Goal: Communication & Community: Share content

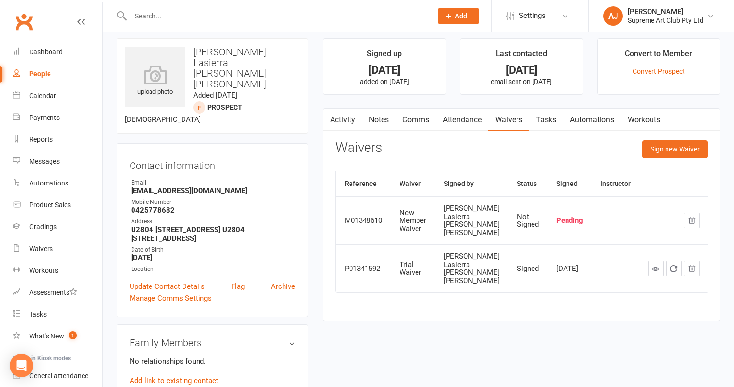
scroll to position [5, 0]
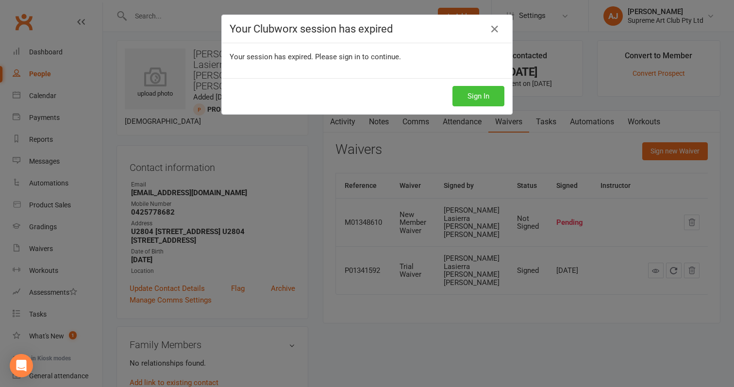
click at [485, 100] on button "Sign In" at bounding box center [478, 96] width 52 height 20
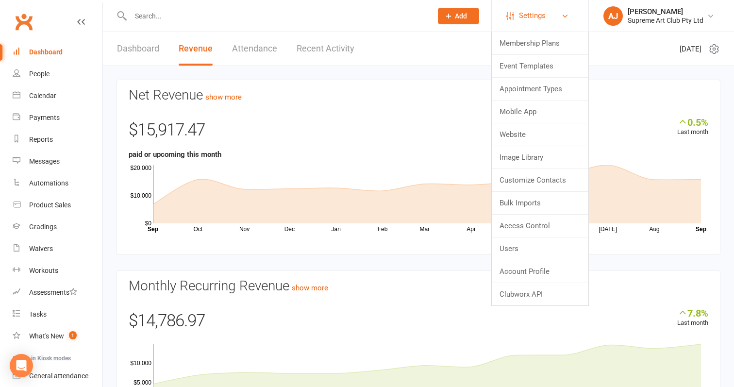
click at [536, 12] on span "Settings" at bounding box center [532, 16] width 27 height 22
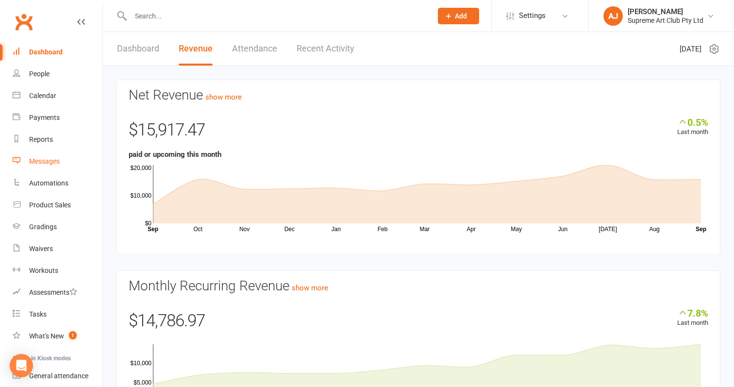
click at [49, 165] on div "Messages" at bounding box center [44, 161] width 31 height 8
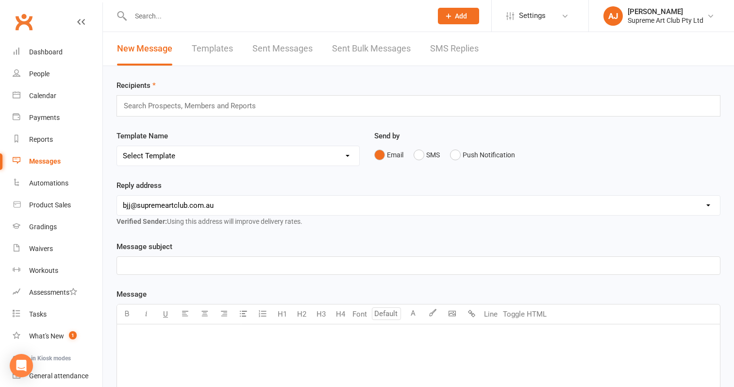
click at [200, 264] on p "﻿" at bounding box center [418, 266] width 591 height 12
click at [191, 339] on p "﻿" at bounding box center [418, 337] width 591 height 12
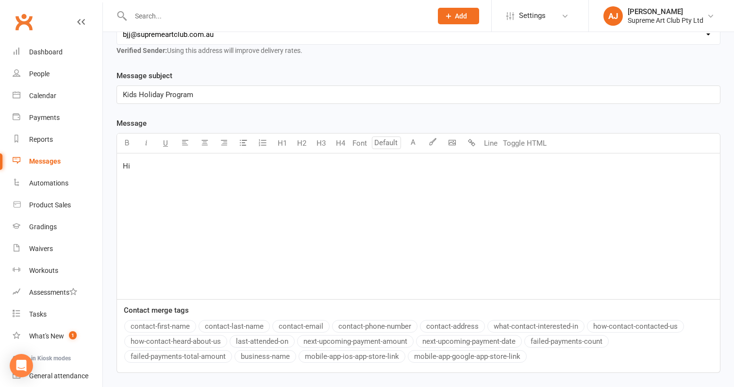
scroll to position [176, 0]
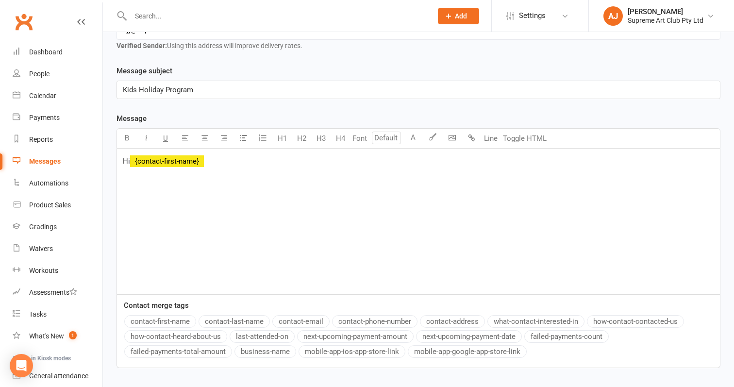
click at [166, 317] on button "contact-first-name" at bounding box center [160, 321] width 72 height 13
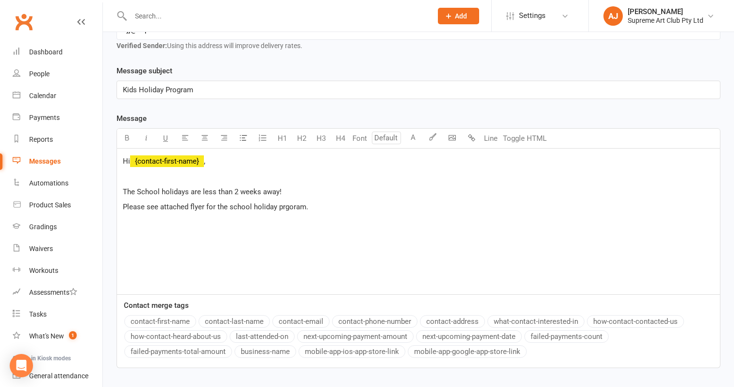
click at [287, 210] on span "Please see attached flyer for the school holiday prgoram." at bounding box center [215, 206] width 185 height 9
click at [351, 207] on p "Please see attached flyer for the school holiday program." at bounding box center [418, 207] width 591 height 12
click at [447, 141] on body "Prospect Member Non-attending contact Class / event Appointment Grading event T…" at bounding box center [367, 134] width 734 height 614
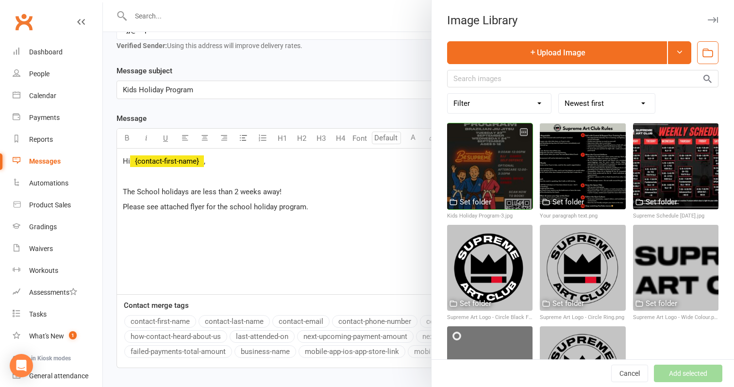
click at [483, 157] on div at bounding box center [489, 165] width 85 height 85
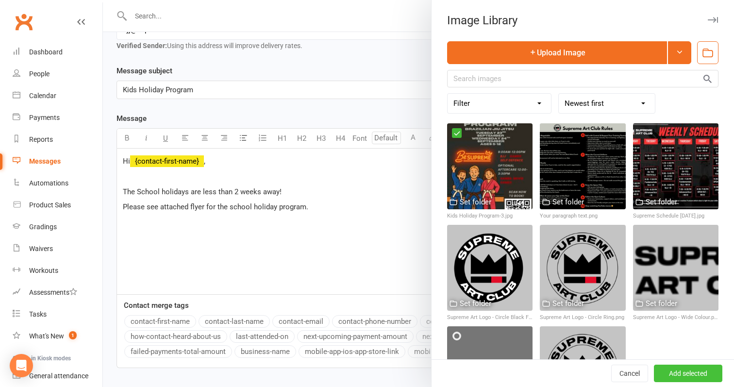
click at [677, 368] on button "Add selected" at bounding box center [688, 373] width 68 height 17
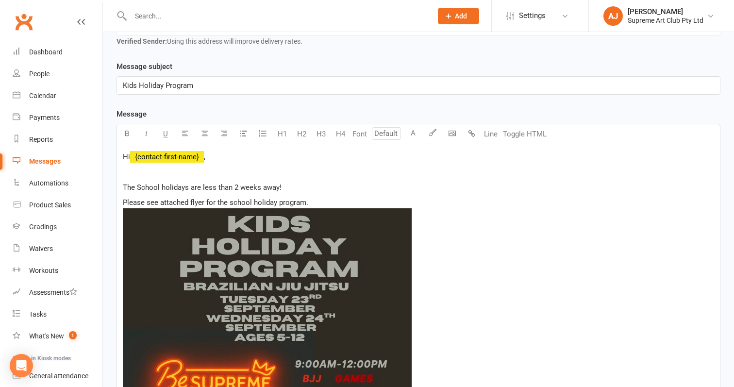
scroll to position [185, 0]
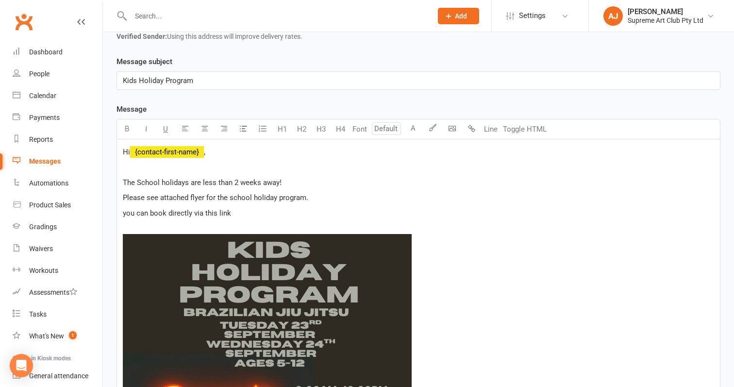
click at [127, 214] on span "you can book directly via this link" at bounding box center [177, 213] width 108 height 9
click at [238, 213] on p "You can book directly via this link" at bounding box center [418, 213] width 591 height 12
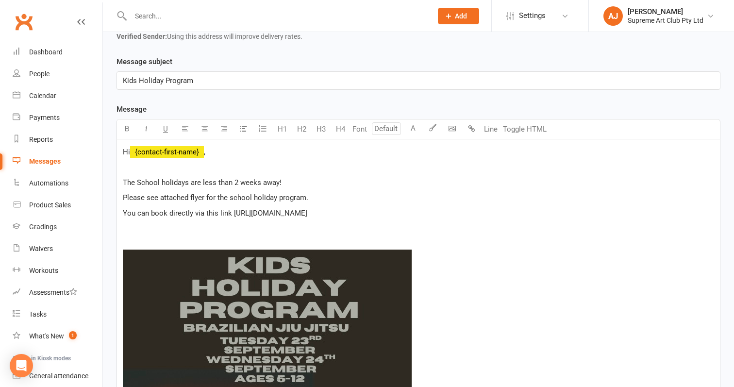
click at [231, 215] on span "You can book directly via this link https://app.clubworx.com/s/fUKvPlRa" at bounding box center [215, 213] width 184 height 9
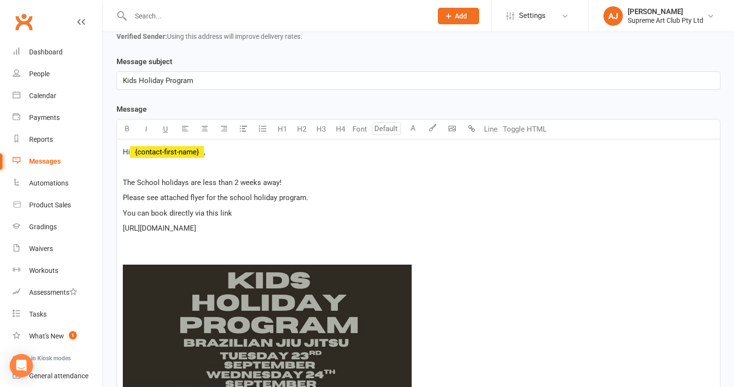
click at [243, 214] on p "You can book directly via this link" at bounding box center [418, 213] width 591 height 12
click at [274, 244] on span "Discounts will be applied for existing members and" at bounding box center [206, 243] width 166 height 9
click at [350, 244] on p "Discounts will be applied for existing members (10%) and" at bounding box center [418, 244] width 591 height 12
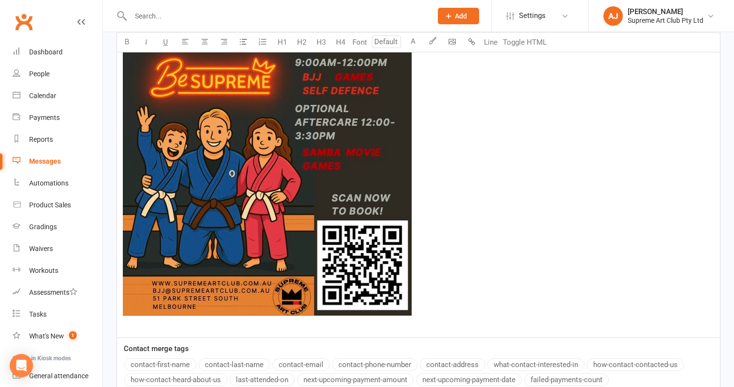
scroll to position [270, 0]
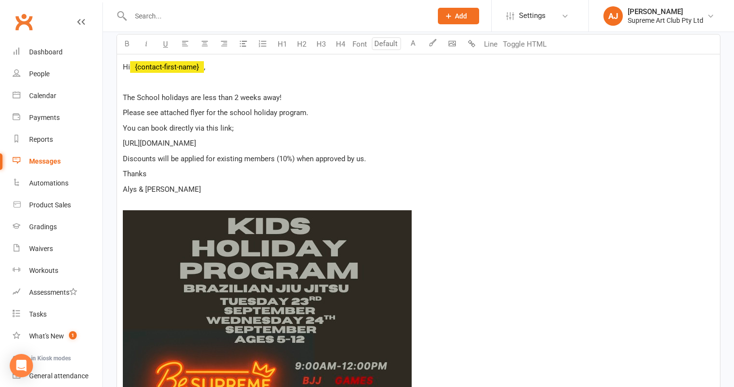
click at [397, 161] on p "Discounts will be applied for existing members (10%) when approved by us." at bounding box center [418, 159] width 591 height 12
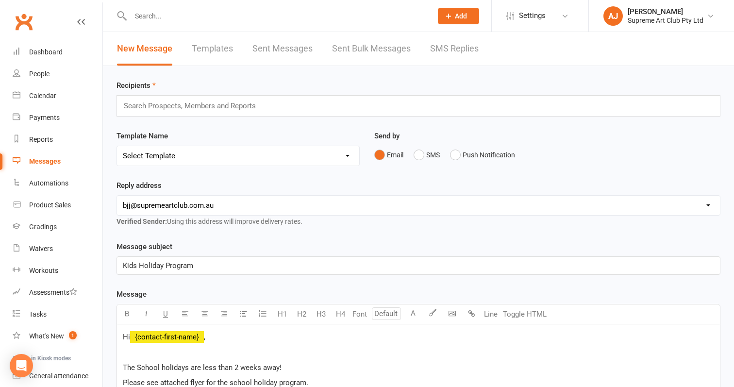
scroll to position [0, 0]
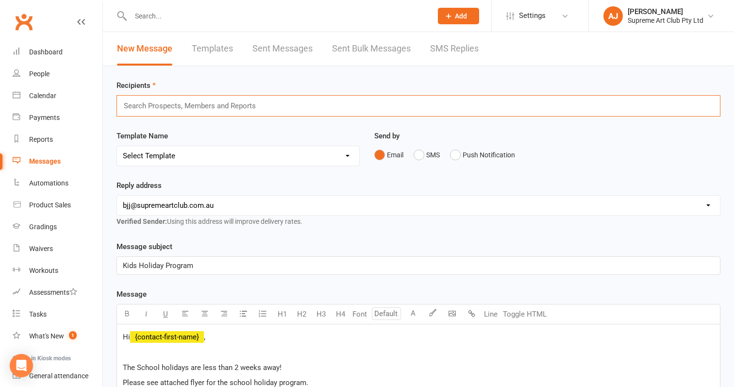
click at [238, 110] on input "text" at bounding box center [194, 106] width 143 height 13
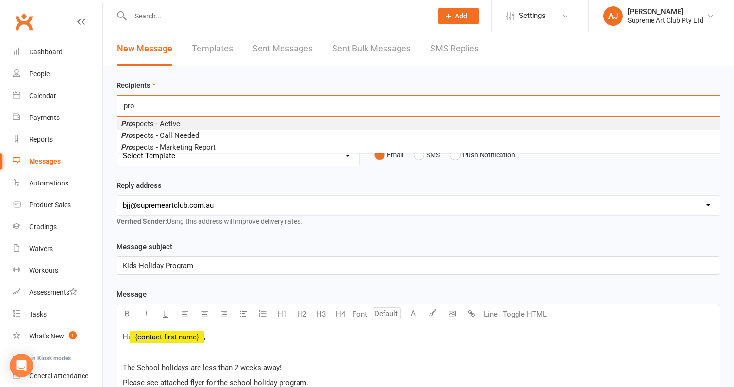
type input "pro"
click at [212, 121] on li "Pro spects - Active" at bounding box center [418, 124] width 603 height 12
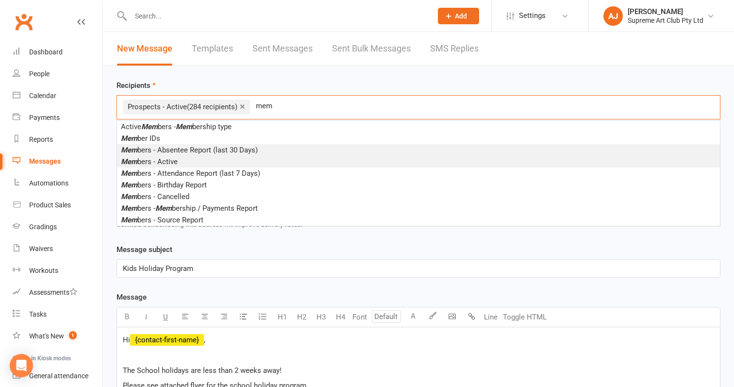
type input "mem"
click at [163, 156] on li "Mem bers - Active" at bounding box center [418, 162] width 603 height 12
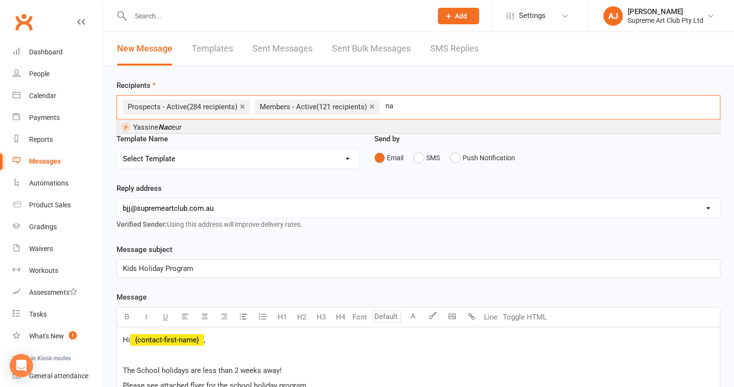
type input "n"
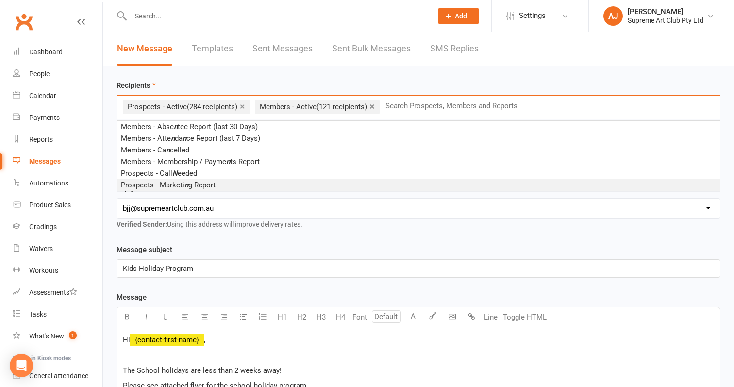
click at [394, 243] on div "Reply address hello@clubworx.com bjj@supremeartclub.com.au alys@supremeartclub.…" at bounding box center [418, 213] width 618 height 61
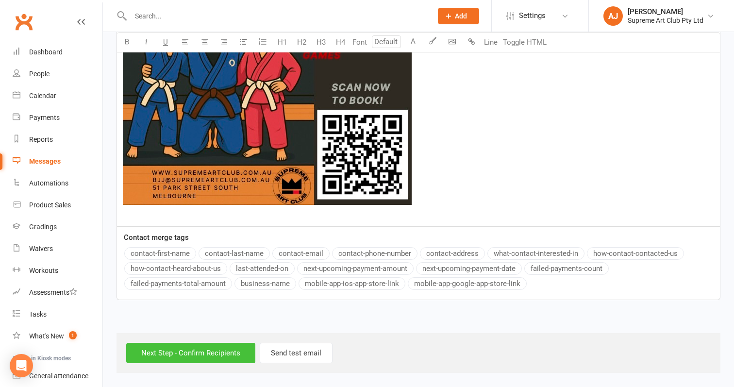
scroll to position [741, 0]
click at [160, 347] on input "Next Step - Confirm Recipients" at bounding box center [190, 353] width 129 height 20
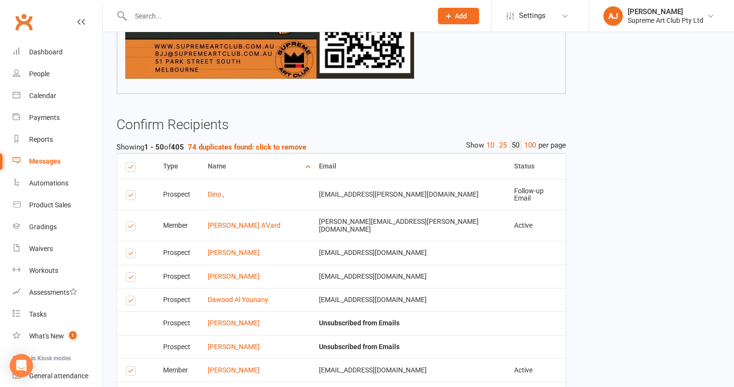
scroll to position [695, 0]
click at [129, 164] on label at bounding box center [132, 166] width 13 height 7
click at [129, 163] on input "checkbox" at bounding box center [129, 163] width 6 height 0
click at [132, 228] on label at bounding box center [132, 228] width 13 height 0
click at [132, 222] on input "checkbox" at bounding box center [129, 222] width 6 height 0
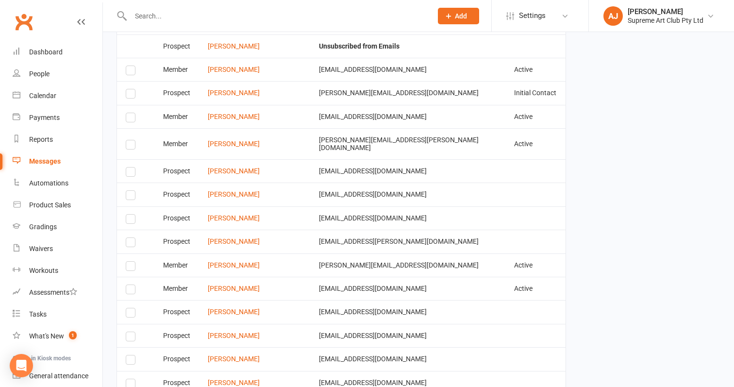
scroll to position [997, 0]
click at [135, 219] on label at bounding box center [132, 219] width 13 height 0
click at [132, 214] on input "checkbox" at bounding box center [129, 214] width 6 height 0
click at [134, 219] on label at bounding box center [132, 219] width 13 height 0
click at [132, 214] on input "checkbox" at bounding box center [129, 214] width 6 height 0
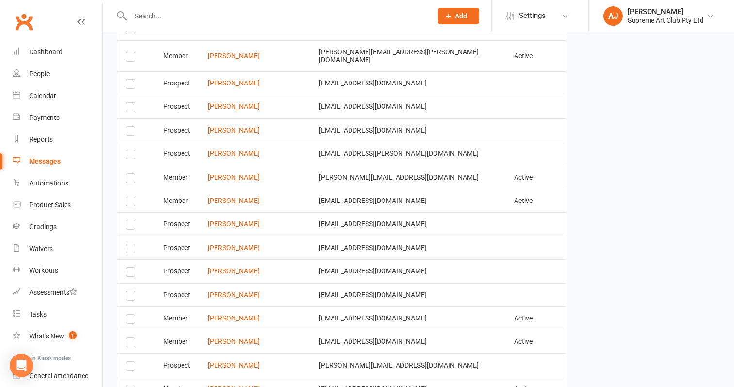
scroll to position [1085, 0]
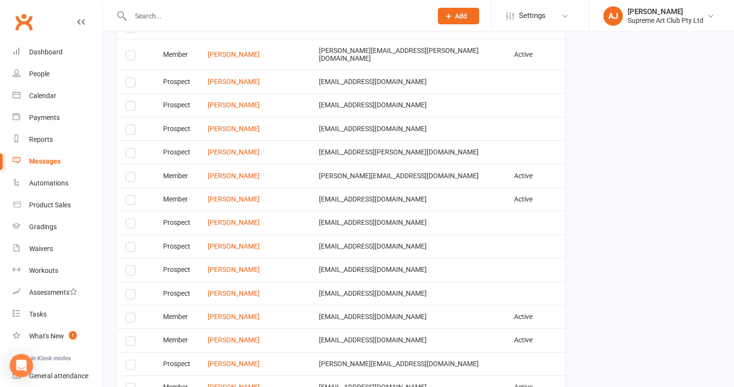
click at [127, 249] on label at bounding box center [132, 249] width 13 height 0
click at [127, 243] on input "checkbox" at bounding box center [129, 243] width 6 height 0
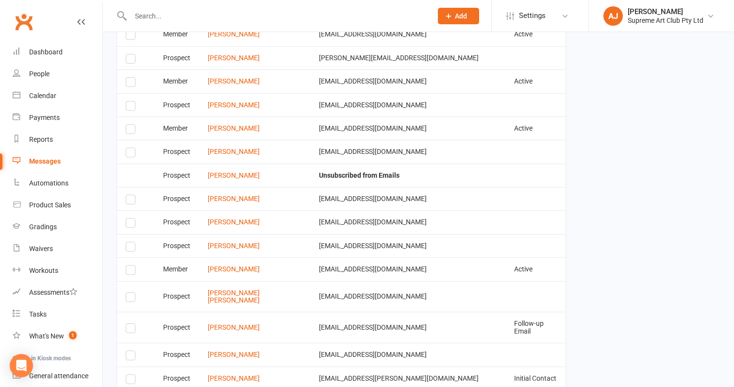
scroll to position [1405, 0]
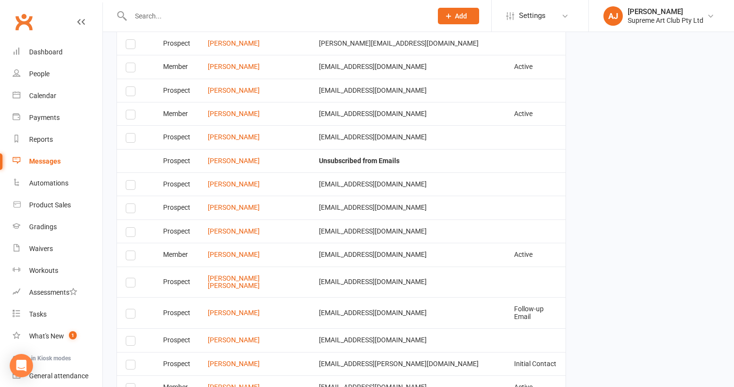
click at [132, 257] on label at bounding box center [132, 257] width 13 height 0
click at [132, 251] on input "checkbox" at bounding box center [129, 251] width 6 height 0
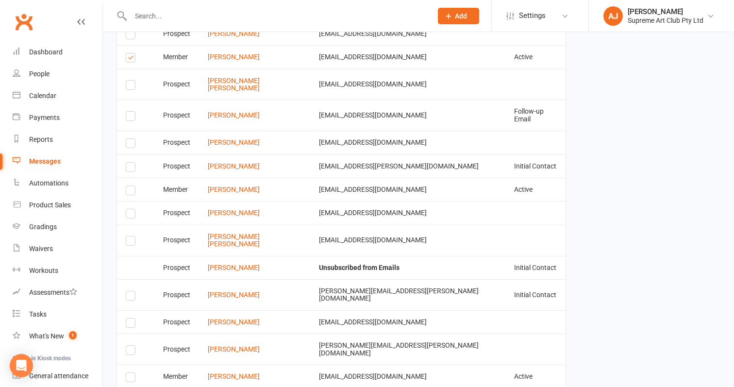
scroll to position [1603, 0]
click at [130, 191] on label at bounding box center [132, 191] width 13 height 0
click at [130, 185] on input "checkbox" at bounding box center [129, 185] width 6 height 0
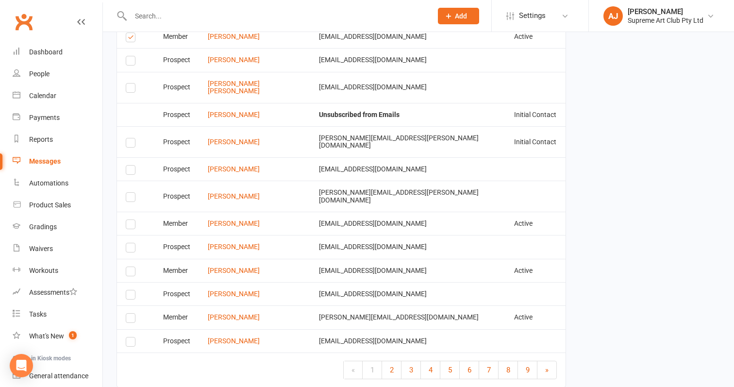
scroll to position [1755, 0]
click at [392, 362] on link "2" at bounding box center [391, 370] width 19 height 17
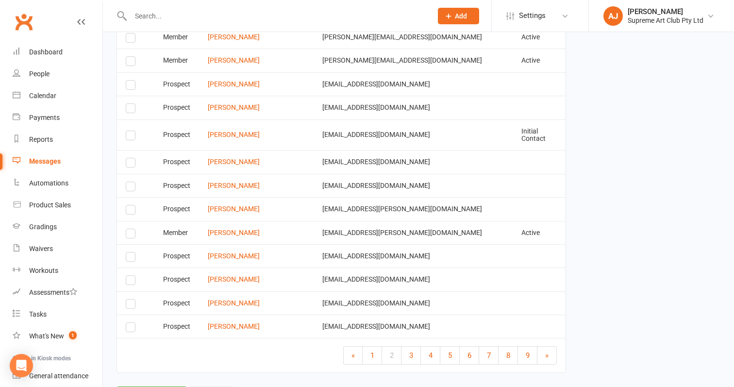
click at [131, 329] on label at bounding box center [132, 329] width 13 height 0
click at [131, 323] on input "checkbox" at bounding box center [129, 323] width 6 height 0
click at [126, 235] on label at bounding box center [132, 235] width 13 height 0
click at [126, 229] on input "checkbox" at bounding box center [129, 229] width 6 height 0
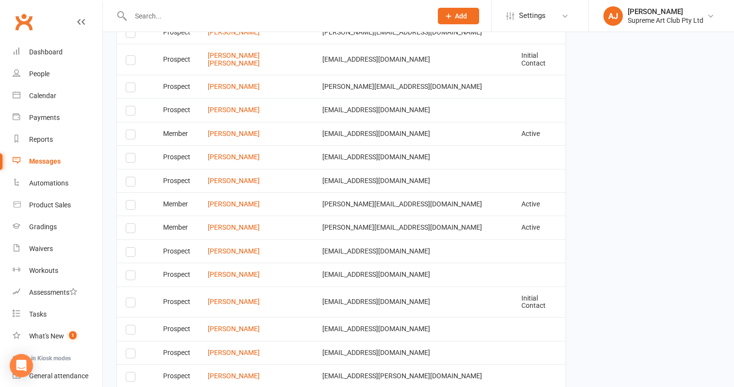
scroll to position [1575, 0]
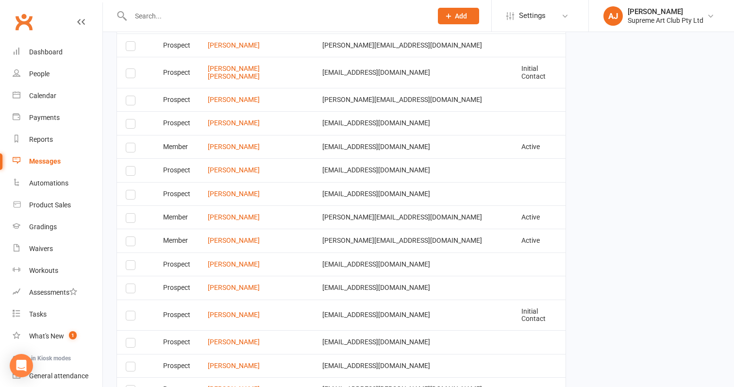
click at [127, 219] on label at bounding box center [132, 219] width 13 height 0
click at [127, 214] on input "checkbox" at bounding box center [129, 214] width 6 height 0
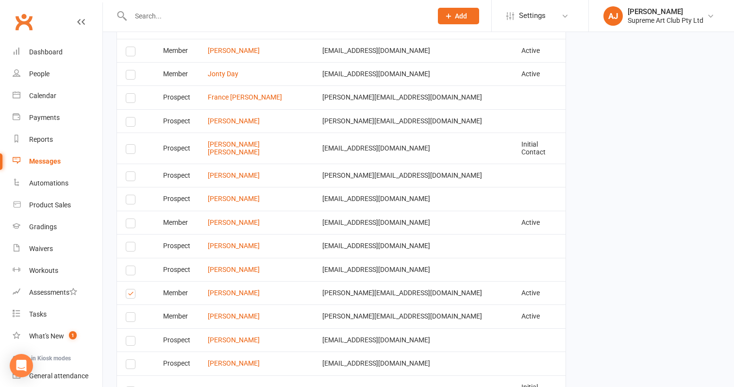
scroll to position [1496, 0]
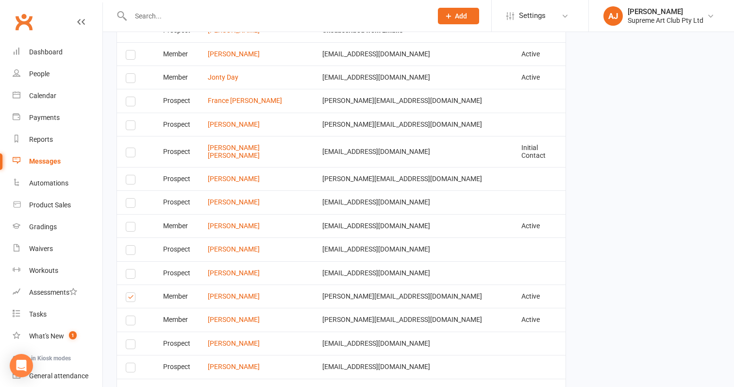
click at [132, 251] on label at bounding box center [132, 251] width 13 height 0
click at [132, 246] on input "checkbox" at bounding box center [129, 246] width 6 height 0
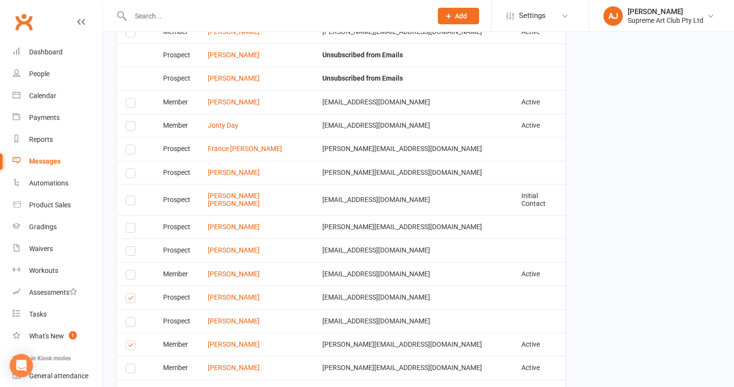
scroll to position [1441, 0]
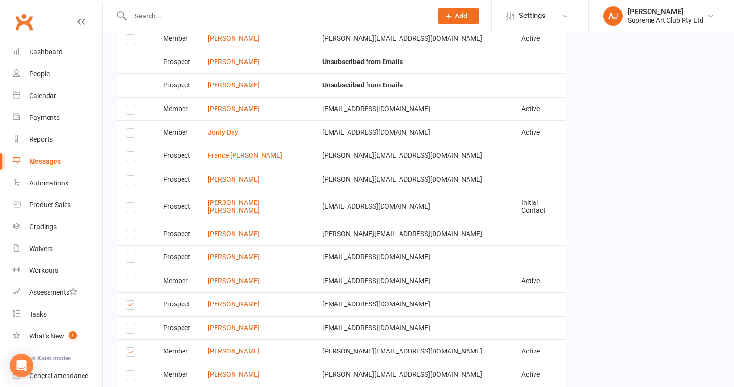
click at [129, 236] on label at bounding box center [132, 236] width 13 height 0
click at [129, 230] on input "checkbox" at bounding box center [129, 230] width 6 height 0
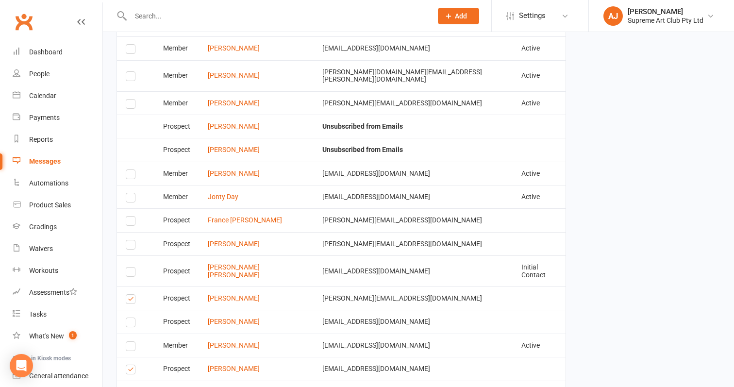
scroll to position [1375, 0]
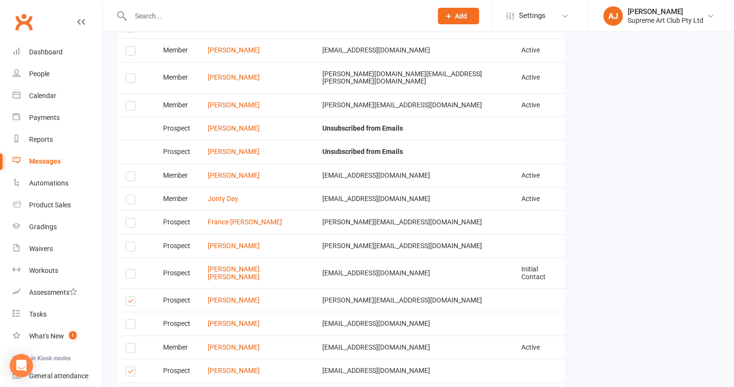
click at [132, 201] on label at bounding box center [132, 201] width 13 height 0
click at [132, 195] on input "checkbox" at bounding box center [129, 195] width 6 height 0
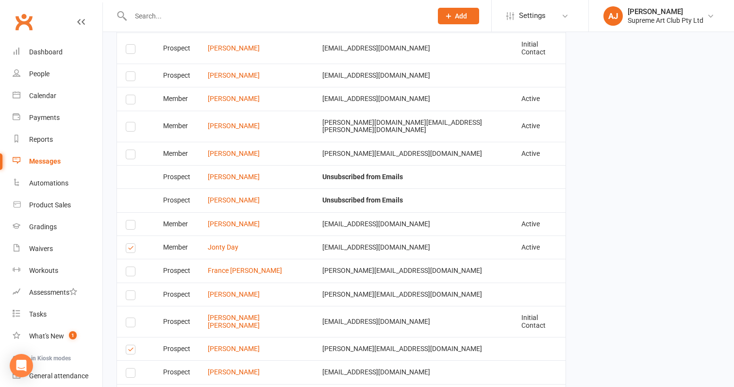
scroll to position [1320, 0]
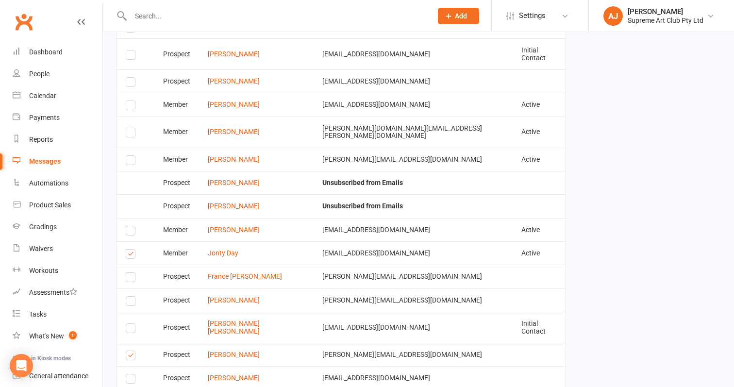
click at [132, 255] on label at bounding box center [132, 255] width 13 height 0
click at [132, 249] on input "checkbox" at bounding box center [129, 249] width 6 height 0
click at [130, 232] on label at bounding box center [132, 232] width 13 height 0
click at [130, 226] on input "checkbox" at bounding box center [129, 226] width 6 height 0
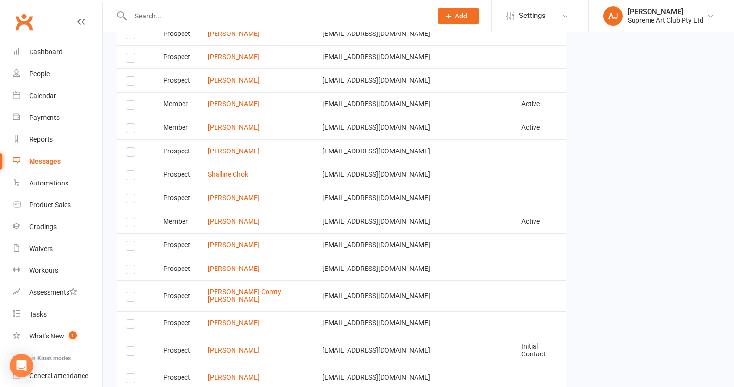
scroll to position [1023, 0]
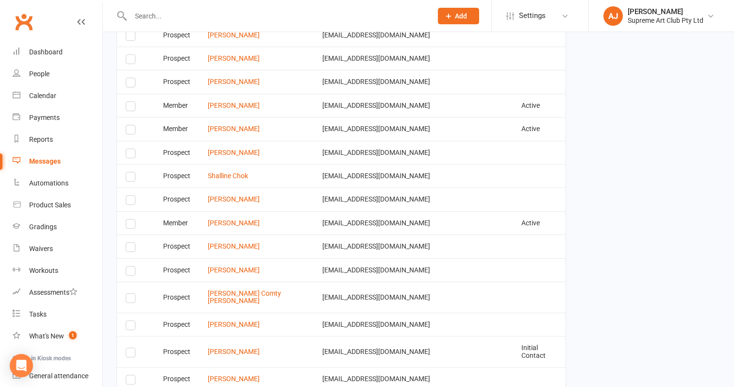
click at [128, 108] on label at bounding box center [132, 108] width 13 height 0
click at [128, 102] on input "checkbox" at bounding box center [129, 102] width 6 height 0
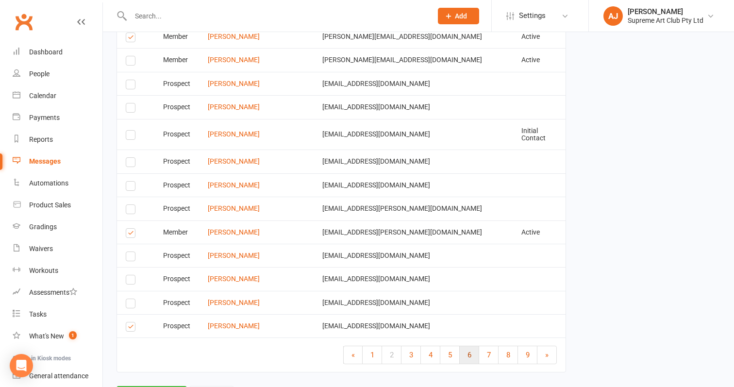
scroll to position [1755, 0]
click at [414, 347] on link "3" at bounding box center [410, 355] width 19 height 17
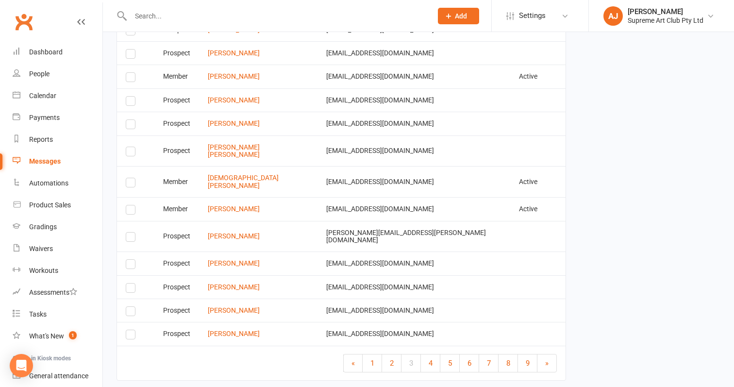
click at [132, 266] on label at bounding box center [132, 266] width 13 height 0
click at [132, 260] on input "checkbox" at bounding box center [129, 260] width 6 height 0
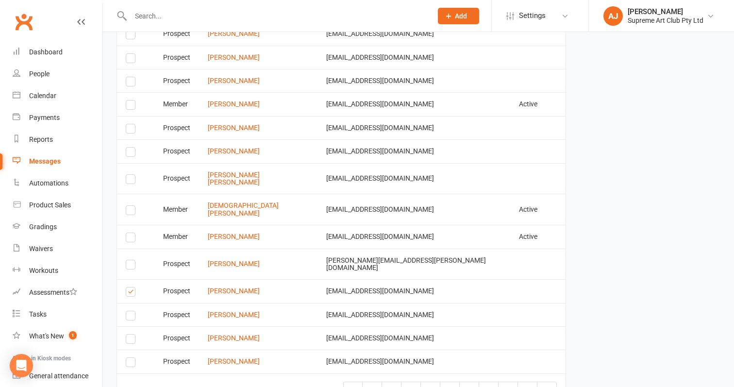
scroll to position [1725, 0]
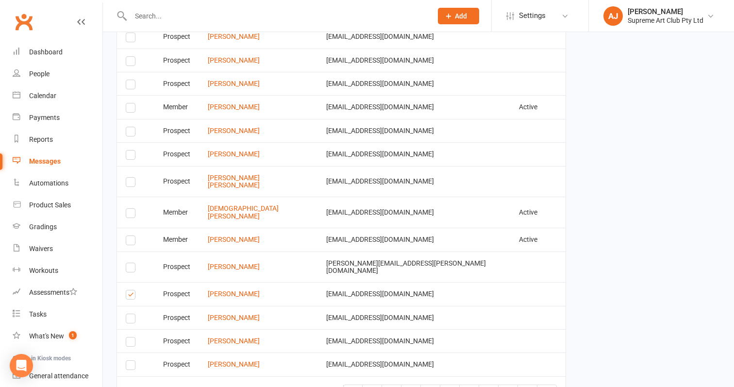
click at [132, 156] on label at bounding box center [132, 156] width 13 height 0
click at [132, 150] on input "checkbox" at bounding box center [129, 150] width 6 height 0
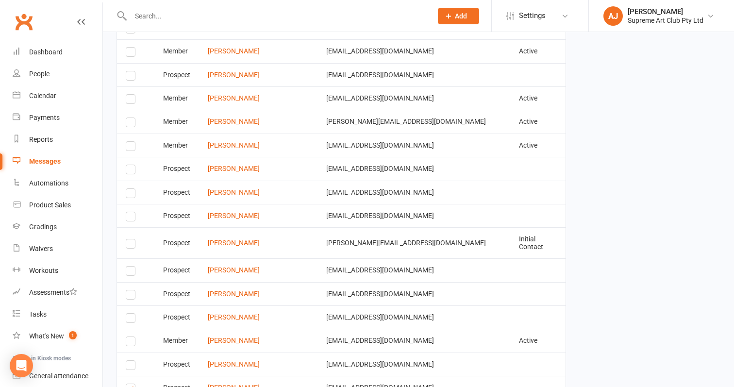
scroll to position [1477, 0]
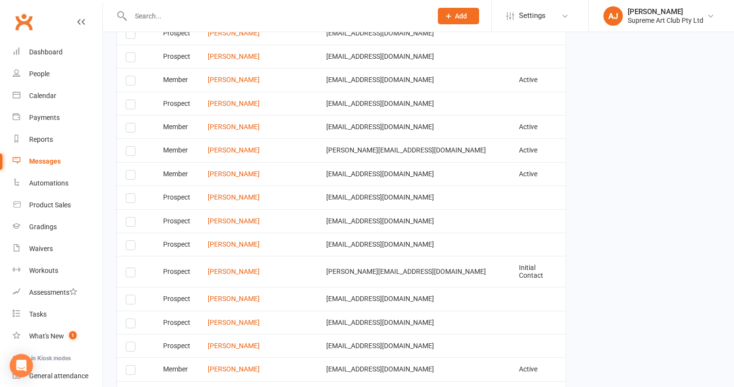
click at [131, 152] on label at bounding box center [132, 152] width 13 height 0
click at [131, 147] on input "checkbox" at bounding box center [129, 147] width 6 height 0
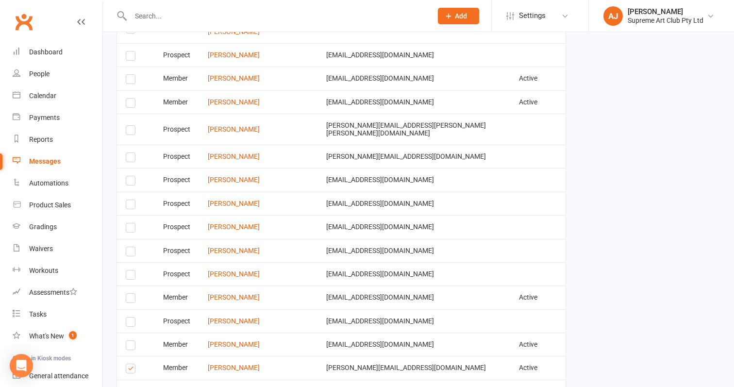
scroll to position [1228, 0]
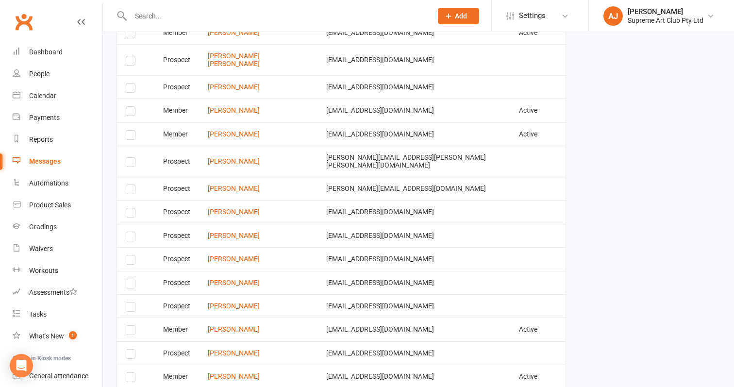
click at [131, 136] on label at bounding box center [132, 136] width 13 height 0
click at [131, 131] on input "checkbox" at bounding box center [129, 131] width 6 height 0
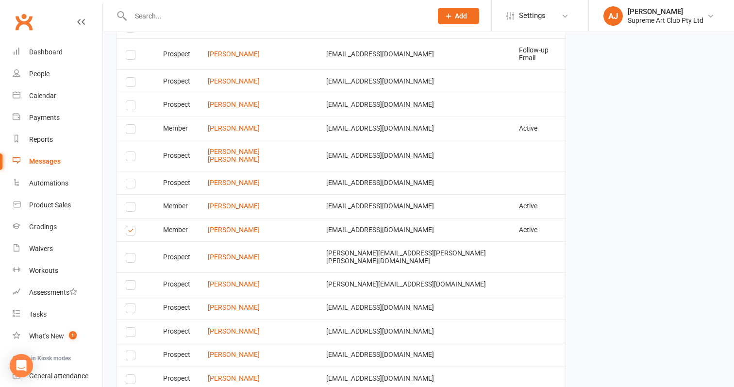
scroll to position [1114, 0]
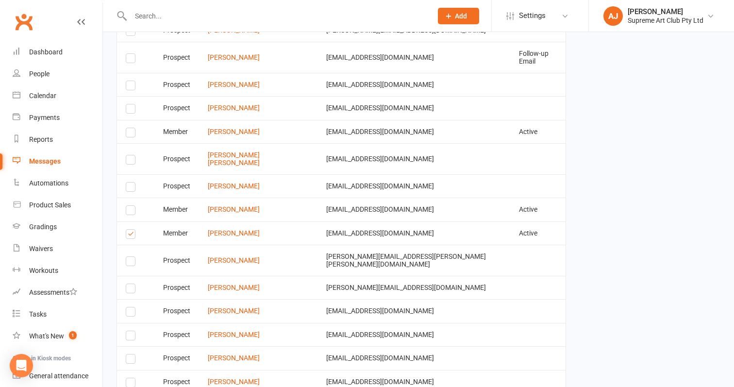
click at [133, 161] on label at bounding box center [132, 161] width 13 height 0
click at [132, 155] on input "checkbox" at bounding box center [129, 155] width 6 height 0
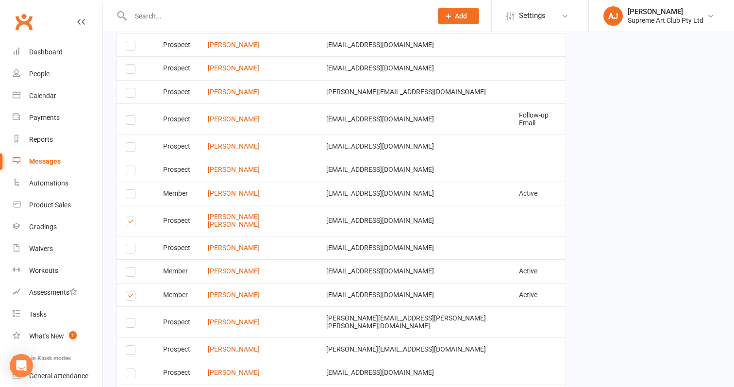
scroll to position [1048, 0]
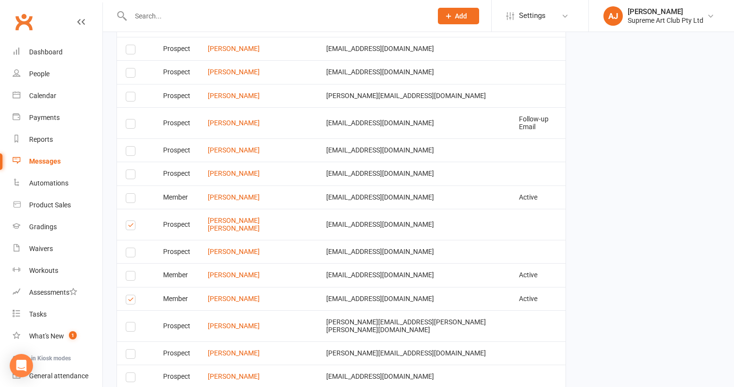
click at [133, 227] on label at bounding box center [132, 227] width 13 height 0
click at [132, 221] on input "checkbox" at bounding box center [129, 221] width 6 height 0
click at [131, 98] on label at bounding box center [132, 98] width 13 height 0
click at [131, 92] on input "checkbox" at bounding box center [129, 92] width 6 height 0
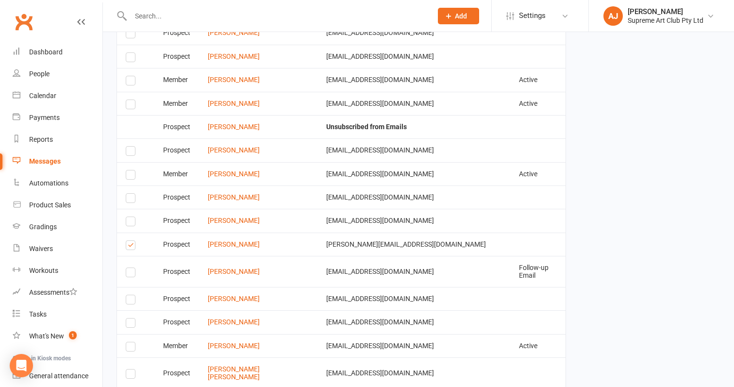
scroll to position [899, 0]
click at [128, 83] on label at bounding box center [132, 83] width 13 height 0
click at [128, 77] on input "checkbox" at bounding box center [129, 77] width 6 height 0
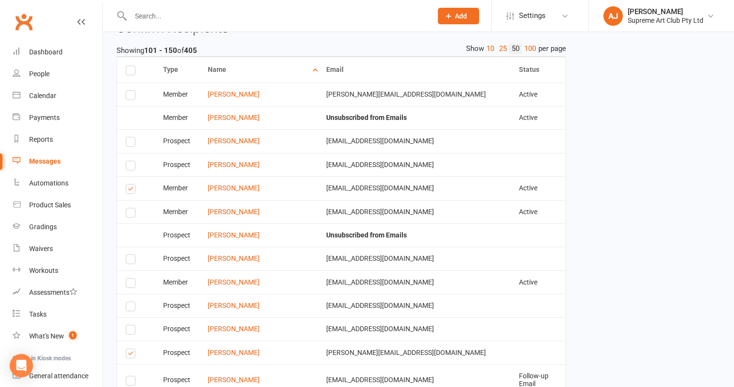
scroll to position [786, 0]
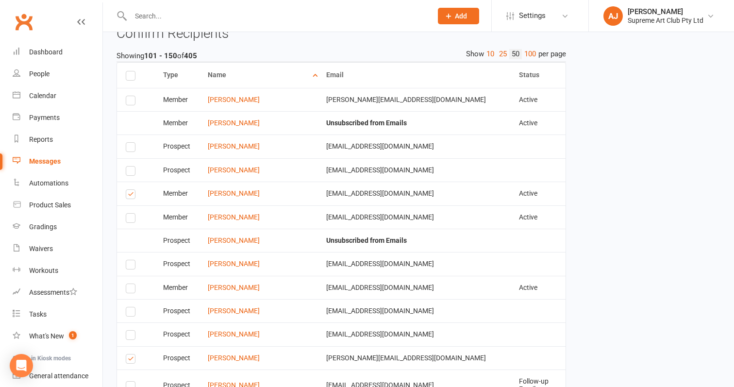
click at [132, 102] on label at bounding box center [132, 102] width 13 height 0
click at [132, 96] on input "checkbox" at bounding box center [129, 96] width 6 height 0
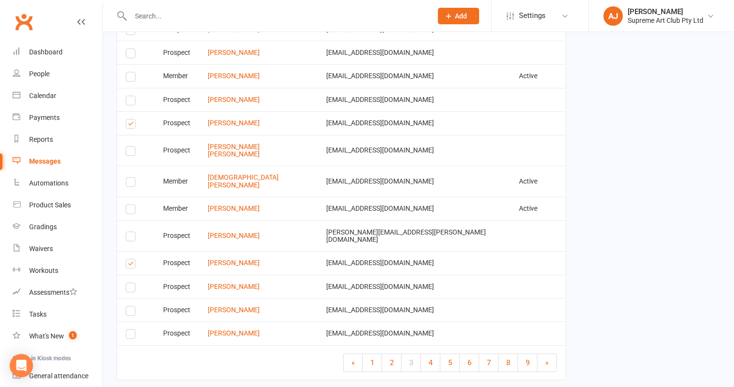
scroll to position [1755, 0]
click at [426, 354] on link "4" at bounding box center [430, 362] width 19 height 17
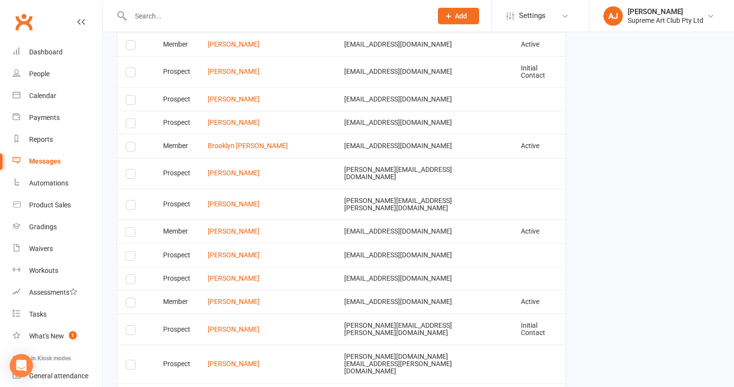
click at [131, 281] on label at bounding box center [132, 281] width 13 height 0
click at [131, 275] on input "checkbox" at bounding box center [129, 275] width 6 height 0
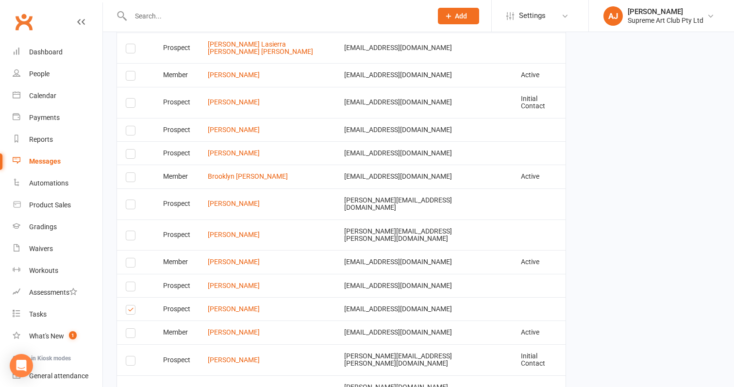
scroll to position [1721, 0]
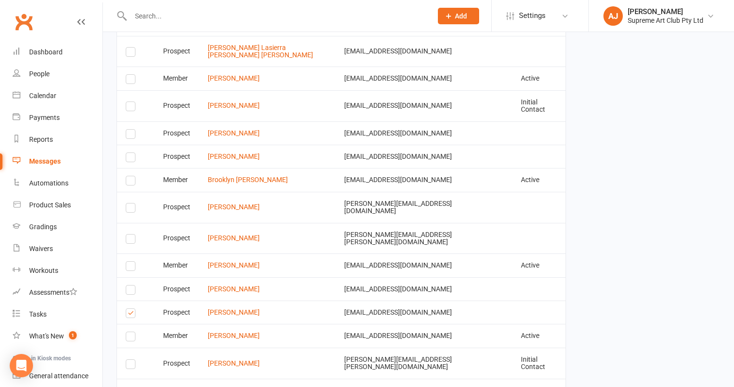
click at [131, 267] on label at bounding box center [132, 267] width 13 height 0
click at [131, 262] on input "checkbox" at bounding box center [129, 262] width 6 height 0
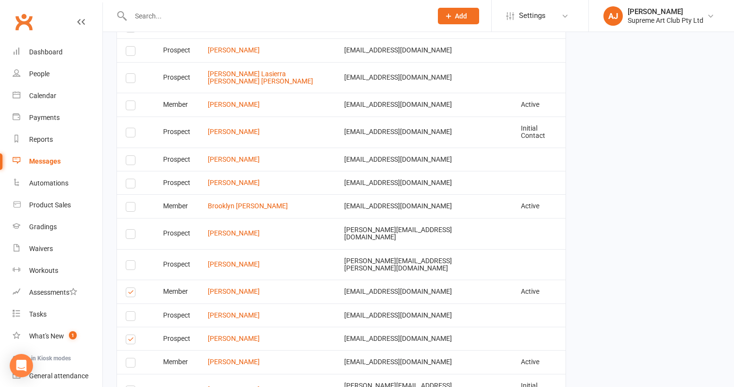
scroll to position [1694, 0]
click at [133, 237] on label at bounding box center [132, 237] width 13 height 0
click at [132, 231] on input "checkbox" at bounding box center [129, 231] width 6 height 0
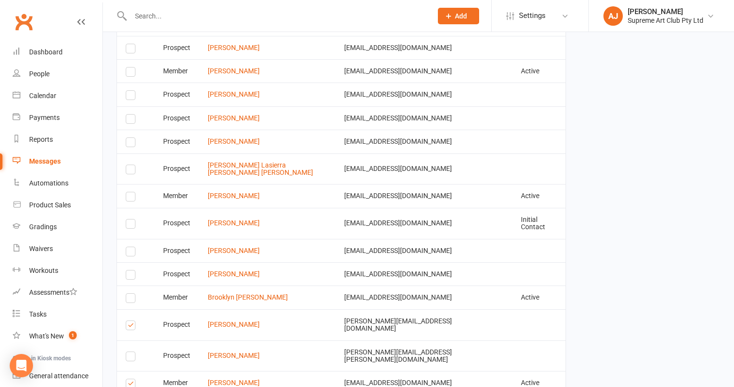
scroll to position [1603, 0]
click at [132, 300] on label at bounding box center [132, 300] width 13 height 0
click at [132, 294] on input "checkbox" at bounding box center [129, 294] width 6 height 0
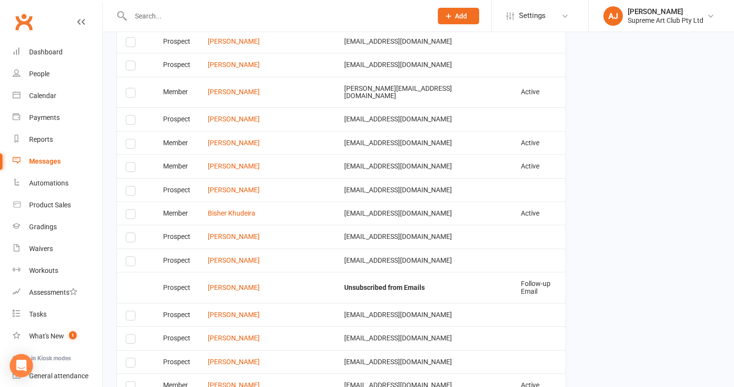
scroll to position [1163, 0]
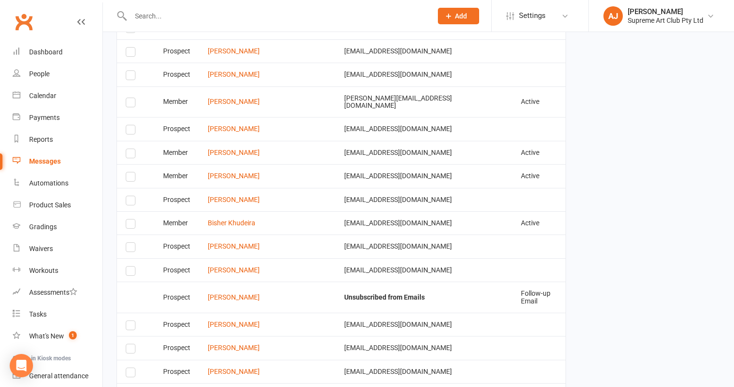
click at [132, 178] on label at bounding box center [132, 178] width 13 height 0
click at [132, 172] on input "checkbox" at bounding box center [129, 172] width 6 height 0
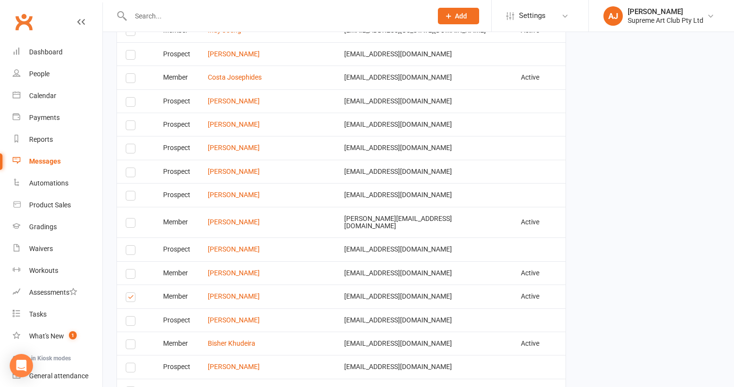
scroll to position [1031, 0]
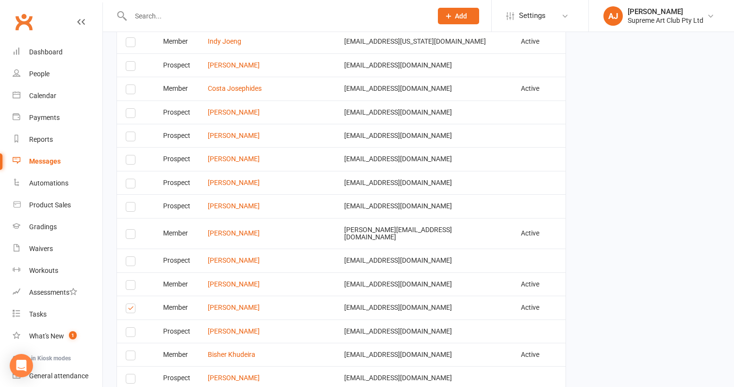
click at [129, 185] on label at bounding box center [132, 185] width 13 height 0
click at [129, 179] on input "checkbox" at bounding box center [129, 179] width 6 height 0
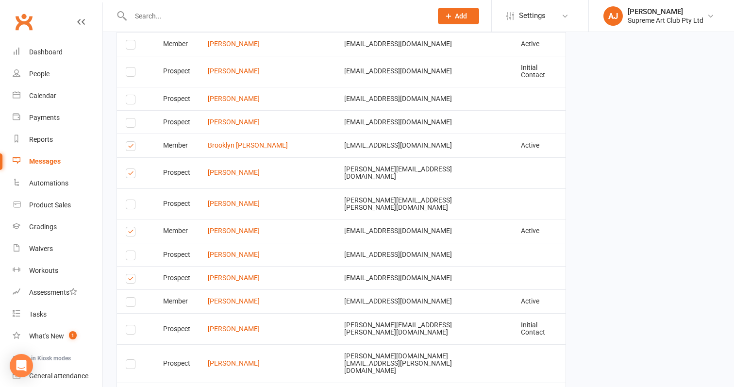
scroll to position [1755, 0]
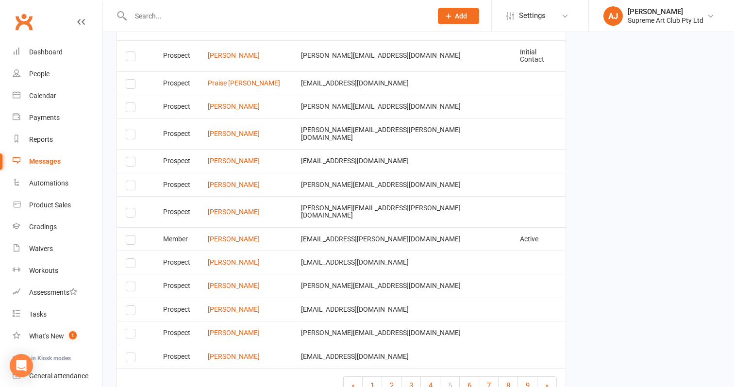
click at [129, 335] on label at bounding box center [132, 335] width 13 height 0
click at [129, 329] on input "checkbox" at bounding box center [129, 329] width 6 height 0
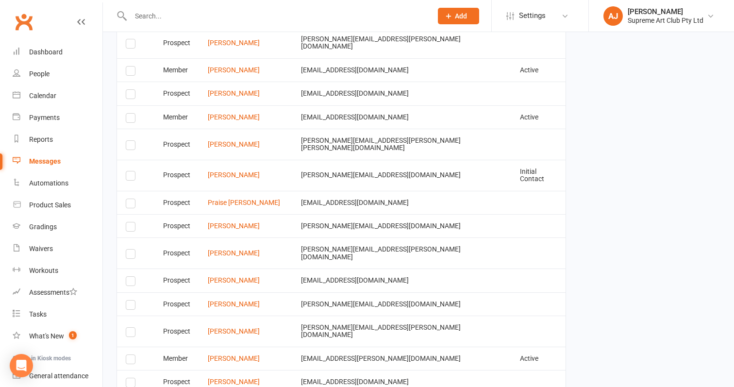
scroll to position [1635, 0]
click at [126, 229] on label at bounding box center [132, 229] width 13 height 0
click at [126, 223] on input "checkbox" at bounding box center [129, 223] width 6 height 0
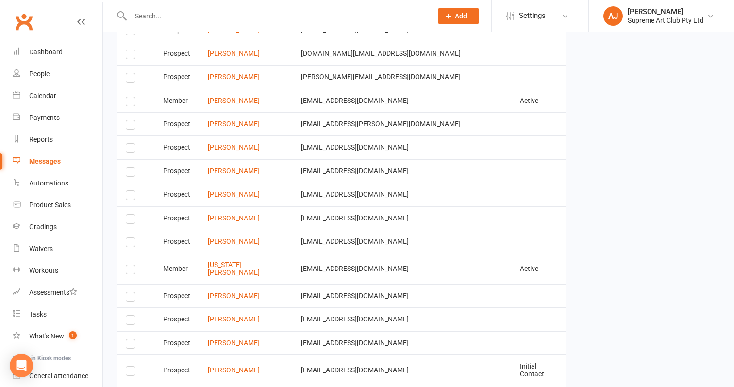
scroll to position [1277, 0]
click at [131, 198] on label at bounding box center [132, 198] width 13 height 0
click at [131, 192] on input "checkbox" at bounding box center [129, 192] width 6 height 0
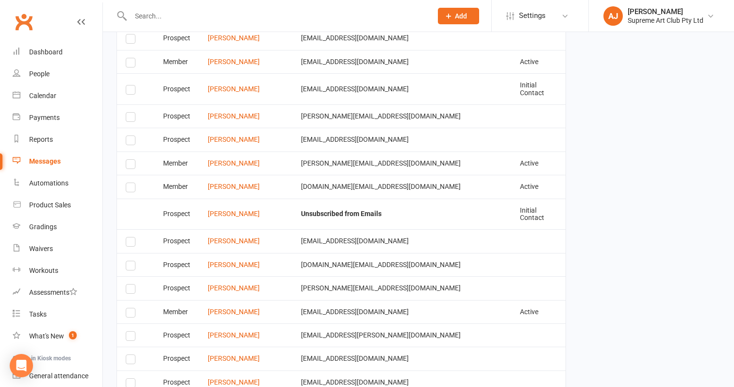
scroll to position [1064, 0]
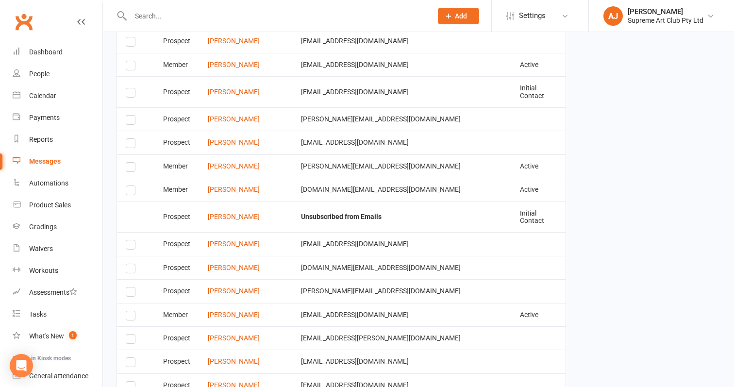
click at [131, 145] on label at bounding box center [132, 145] width 13 height 0
click at [131, 139] on input "checkbox" at bounding box center [129, 139] width 6 height 0
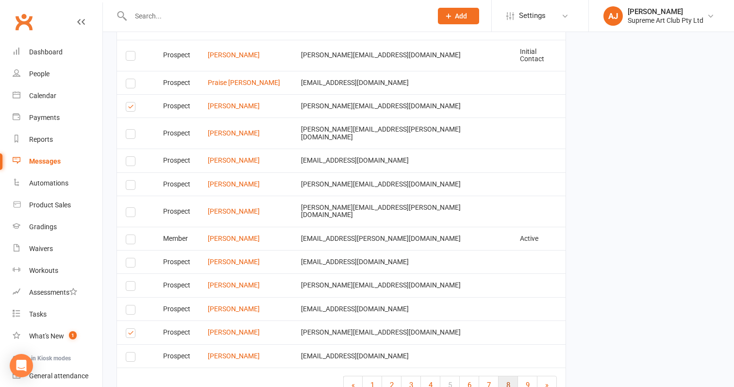
scroll to position [1755, 0]
click at [470, 381] on span "6" at bounding box center [469, 385] width 4 height 9
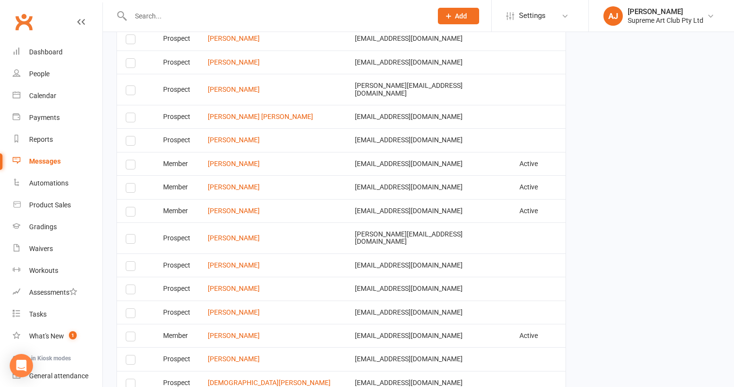
scroll to position [1613, 0]
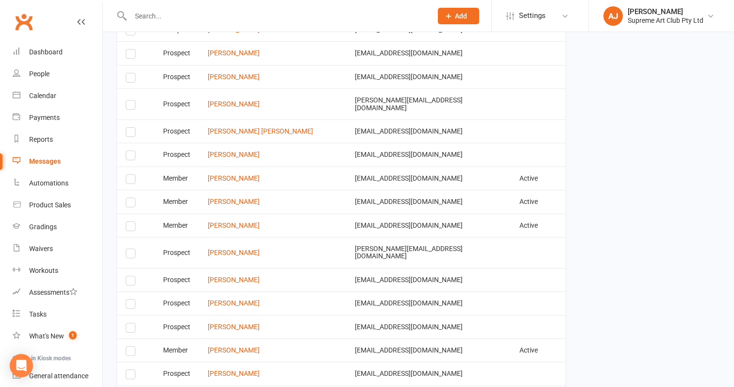
click at [129, 282] on label at bounding box center [132, 282] width 13 height 0
click at [129, 276] on input "checkbox" at bounding box center [129, 276] width 6 height 0
click at [131, 228] on label at bounding box center [132, 228] width 13 height 0
click at [131, 222] on input "checkbox" at bounding box center [129, 222] width 6 height 0
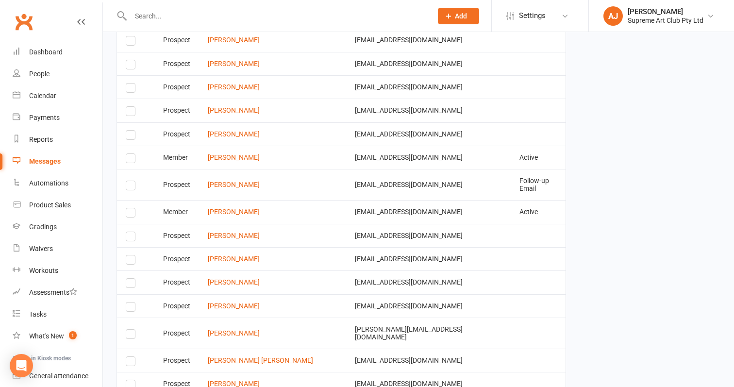
scroll to position [1371, 0]
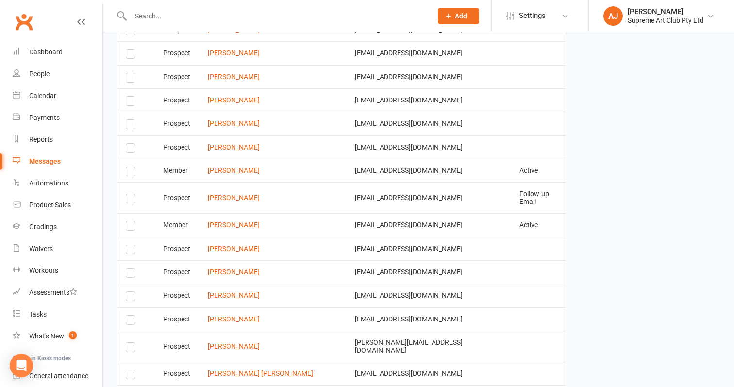
click at [131, 173] on label at bounding box center [132, 173] width 13 height 0
click at [131, 167] on input "checkbox" at bounding box center [129, 167] width 6 height 0
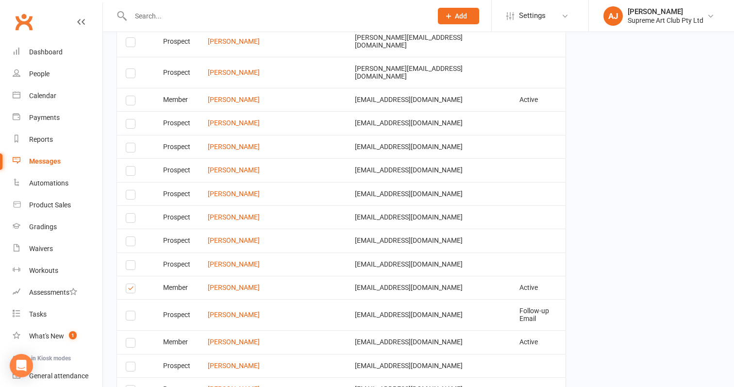
scroll to position [1252, 0]
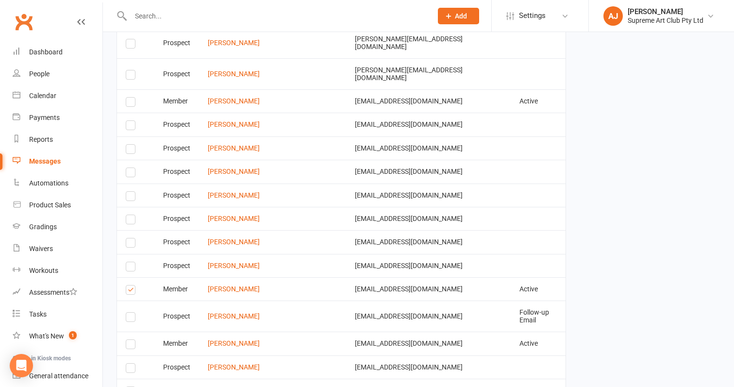
click at [130, 174] on label at bounding box center [132, 174] width 13 height 0
click at [130, 168] on input "checkbox" at bounding box center [129, 168] width 6 height 0
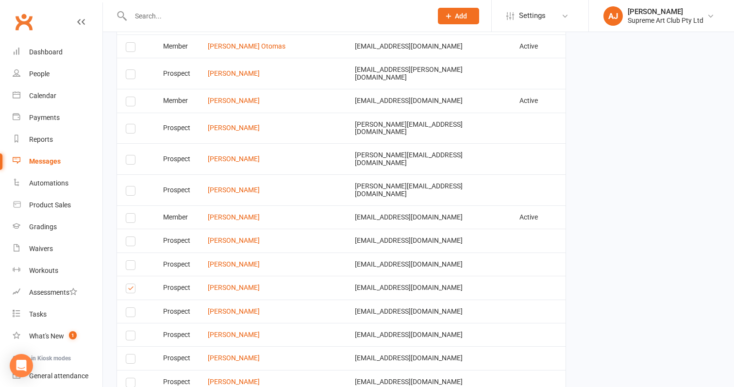
scroll to position [1135, 0]
click at [133, 267] on label at bounding box center [132, 267] width 13 height 0
click at [132, 262] on input "checkbox" at bounding box center [129, 262] width 6 height 0
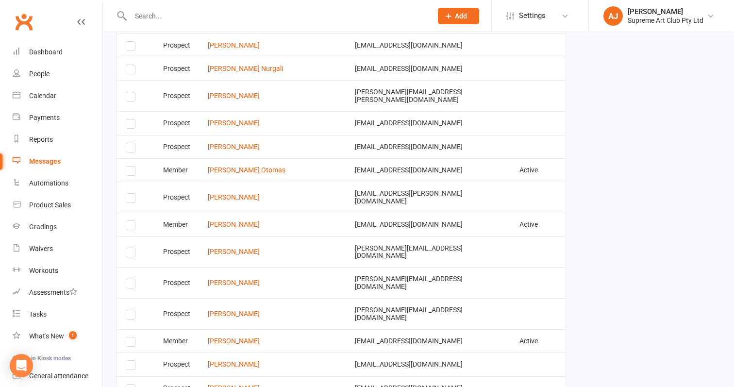
scroll to position [1010, 0]
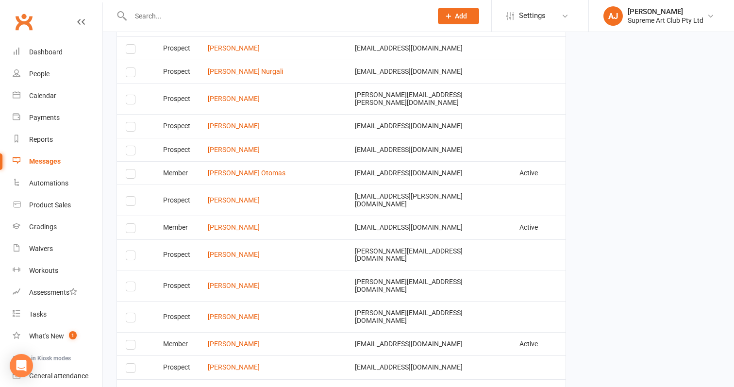
click at [133, 175] on label at bounding box center [132, 175] width 13 height 0
click at [132, 169] on input "checkbox" at bounding box center [129, 169] width 6 height 0
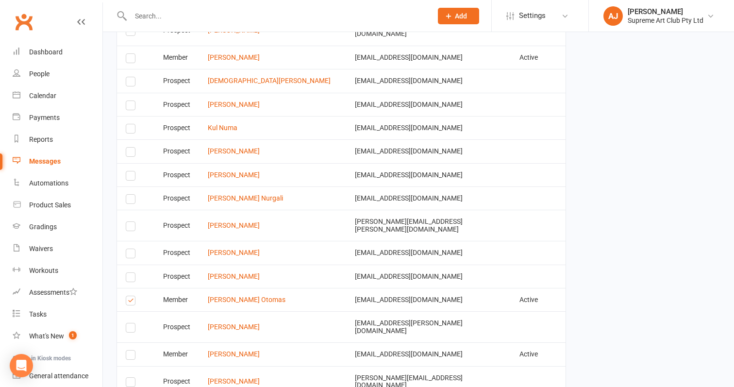
scroll to position [882, 0]
click at [133, 83] on label at bounding box center [132, 83] width 13 height 0
click at [132, 78] on input "checkbox" at bounding box center [129, 78] width 6 height 0
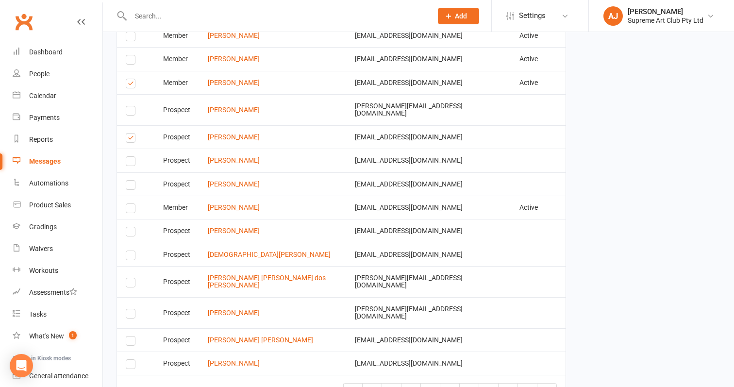
scroll to position [1755, 0]
click at [490, 386] on span "7" at bounding box center [489, 392] width 4 height 9
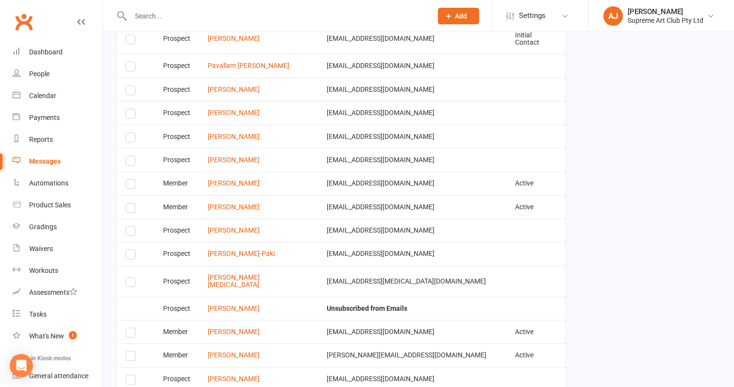
click at [130, 357] on label at bounding box center [132, 357] width 13 height 0
click at [130, 351] on input "checkbox" at bounding box center [129, 351] width 6 height 0
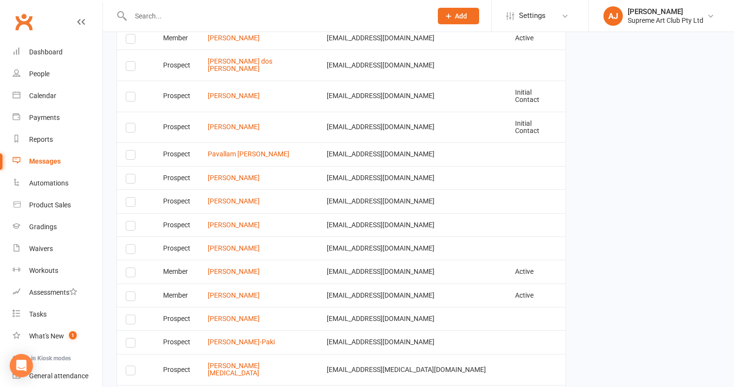
scroll to position [1659, 0]
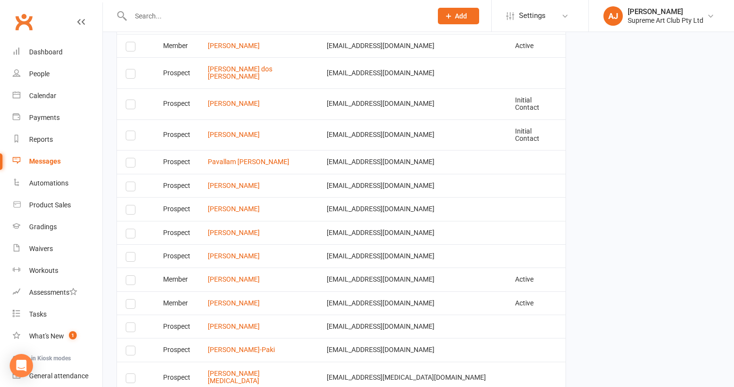
click at [131, 305] on label at bounding box center [132, 305] width 13 height 0
click at [131, 299] on input "checkbox" at bounding box center [129, 299] width 6 height 0
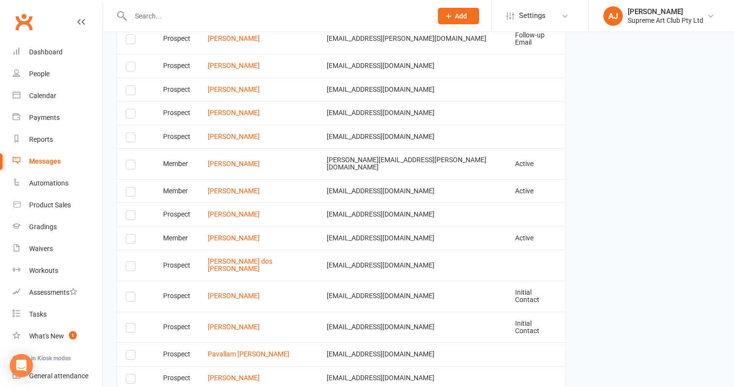
scroll to position [1454, 0]
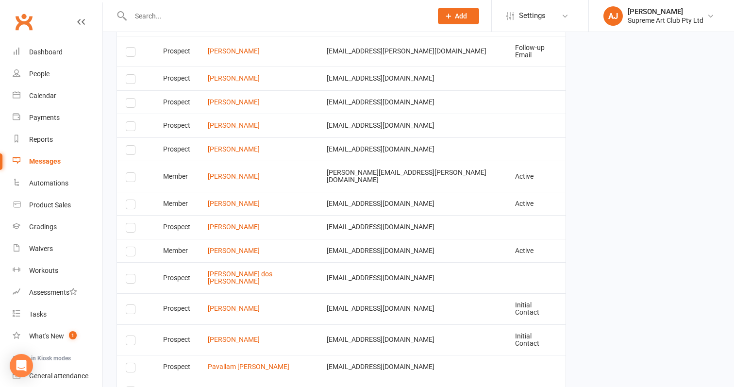
click at [131, 206] on label at bounding box center [132, 206] width 13 height 0
click at [131, 200] on input "checkbox" at bounding box center [129, 200] width 6 height 0
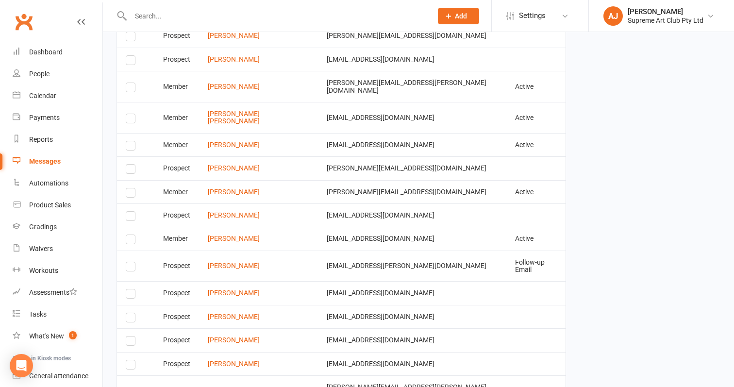
scroll to position [1232, 0]
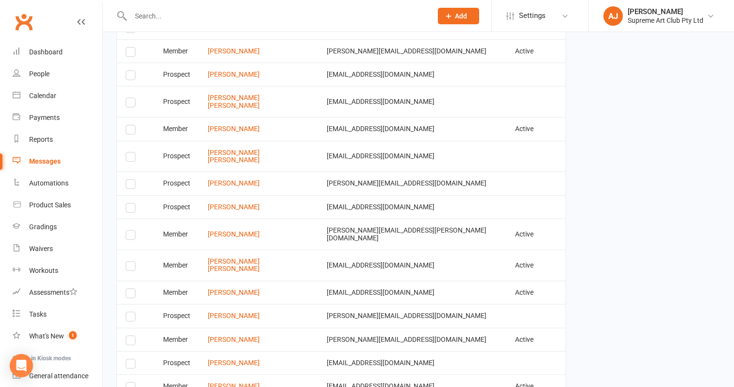
scroll to position [1092, 0]
click at [133, 268] on label at bounding box center [132, 268] width 13 height 0
click at [132, 262] on input "checkbox" at bounding box center [129, 262] width 6 height 0
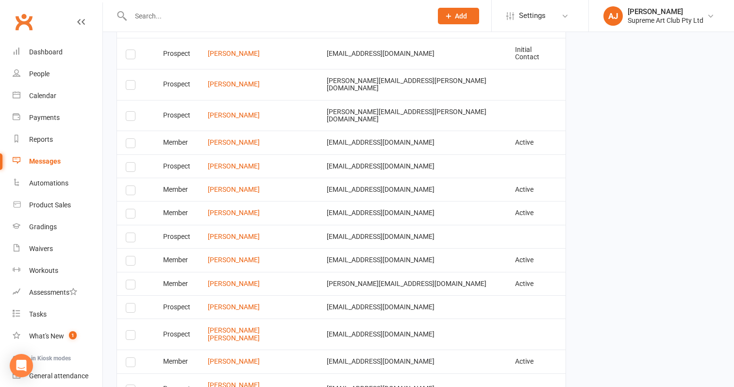
scroll to position [844, 0]
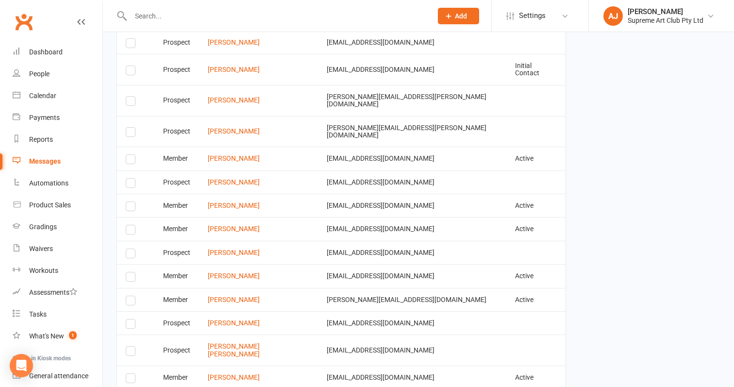
click at [133, 208] on label at bounding box center [132, 208] width 13 height 0
click at [132, 202] on input "checkbox" at bounding box center [129, 202] width 6 height 0
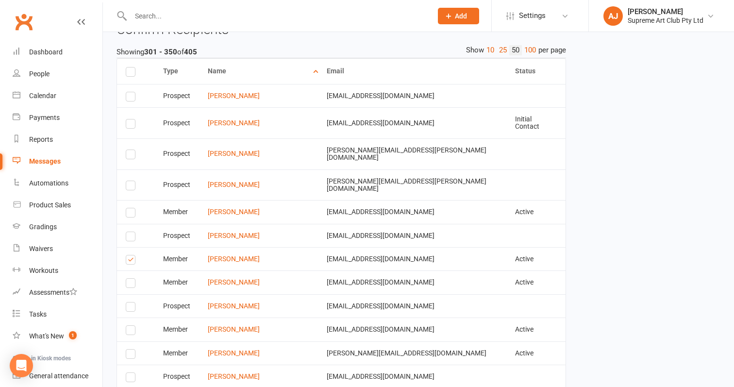
scroll to position [787, 0]
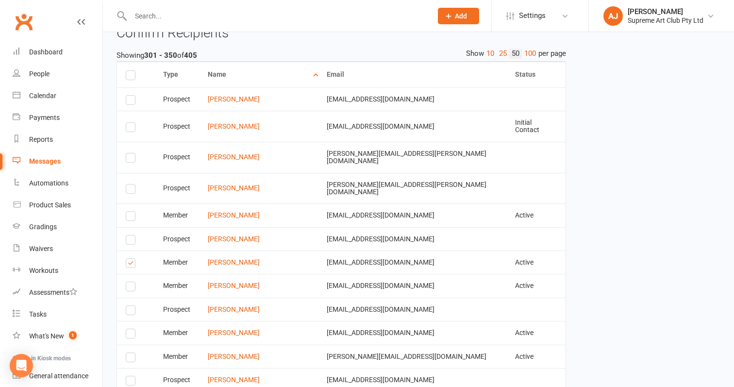
click at [132, 159] on label at bounding box center [132, 159] width 13 height 0
click at [132, 153] on input "checkbox" at bounding box center [129, 153] width 6 height 0
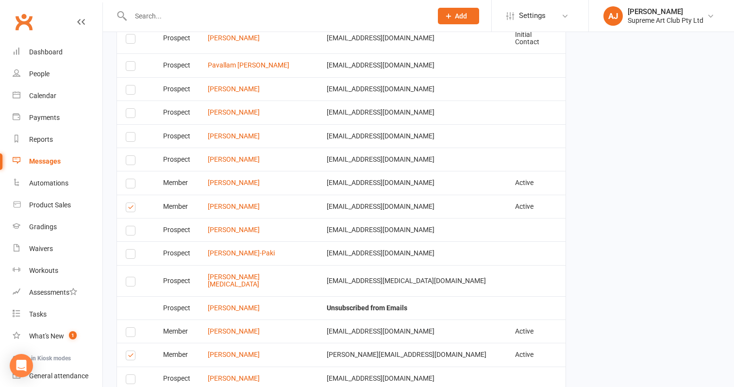
scroll to position [1755, 0]
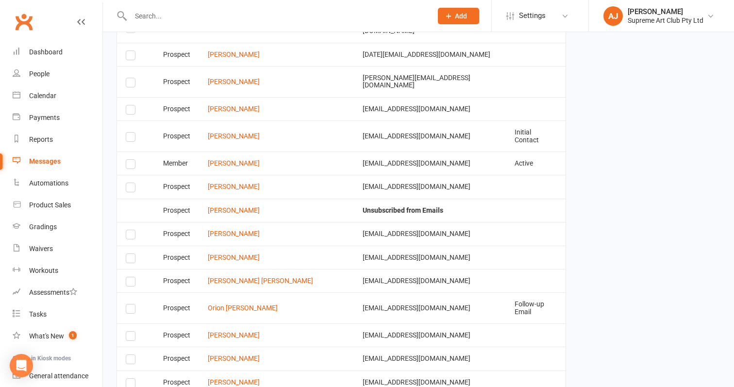
scroll to position [1585, 0]
click at [130, 261] on label at bounding box center [132, 261] width 13 height 0
click at [130, 255] on input "checkbox" at bounding box center [129, 255] width 6 height 0
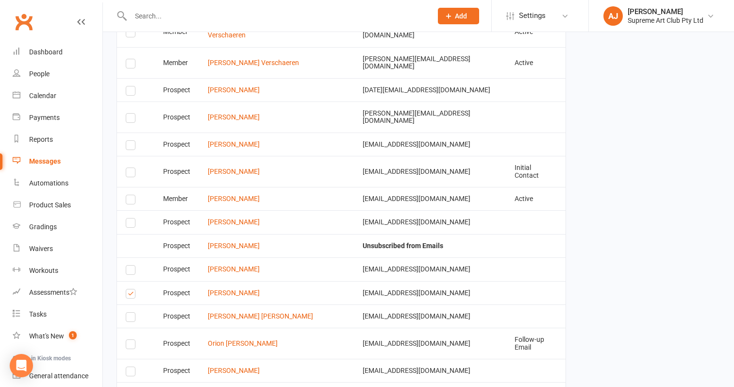
scroll to position [1548, 0]
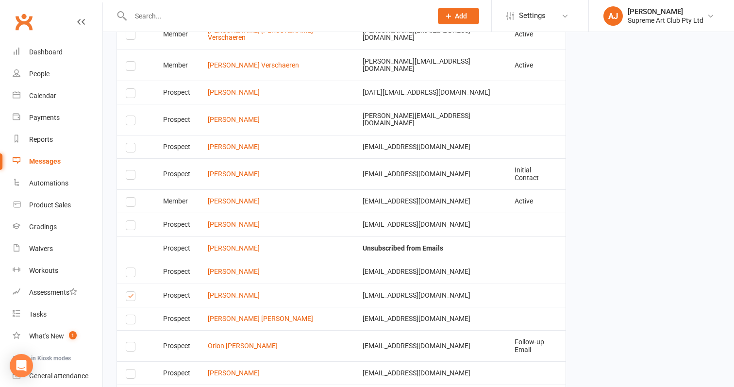
click at [136, 198] on div "Select this" at bounding box center [132, 201] width 13 height 7
click at [128, 203] on label at bounding box center [132, 203] width 13 height 0
click at [128, 198] on input "checkbox" at bounding box center [129, 198] width 6 height 0
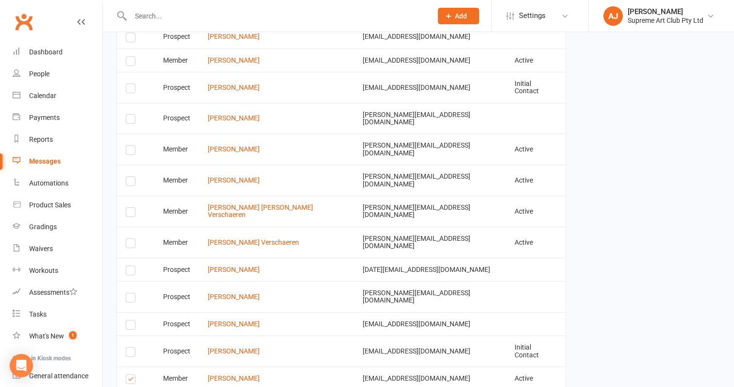
scroll to position [1357, 0]
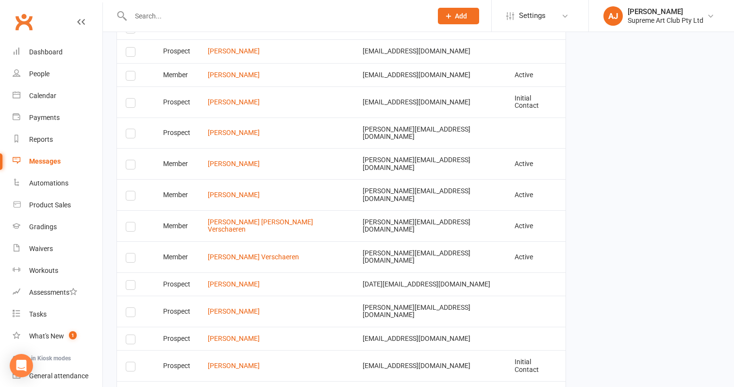
click at [132, 166] on label at bounding box center [132, 166] width 13 height 0
click at [132, 160] on input "checkbox" at bounding box center [129, 160] width 6 height 0
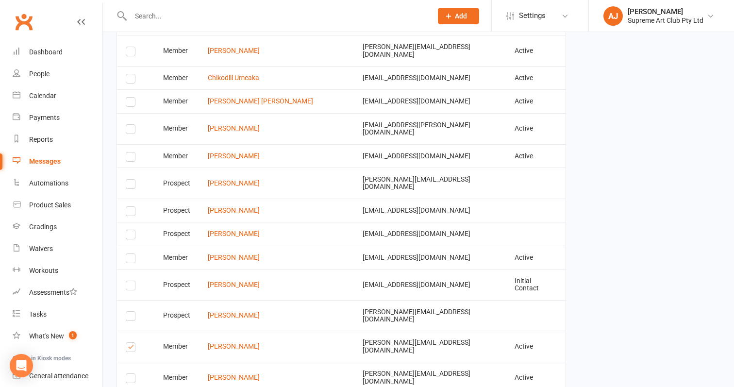
scroll to position [1171, 0]
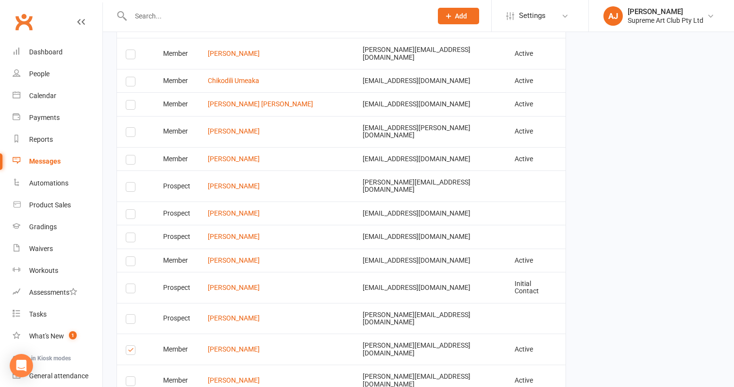
click at [131, 133] on label at bounding box center [132, 133] width 13 height 0
click at [131, 128] on input "checkbox" at bounding box center [129, 128] width 6 height 0
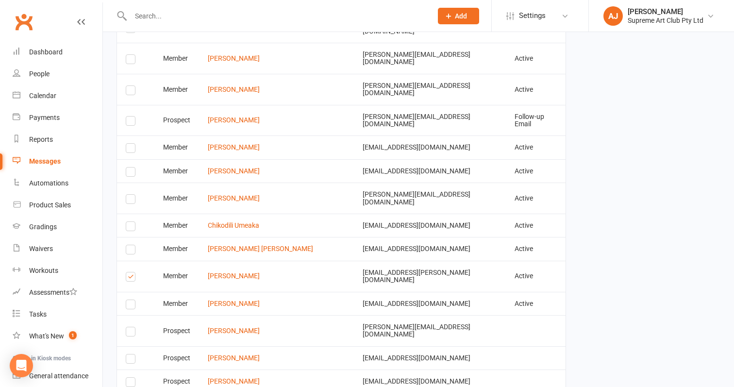
scroll to position [1026, 0]
click at [131, 150] on label at bounding box center [132, 150] width 13 height 0
click at [131, 144] on input "checkbox" at bounding box center [129, 144] width 6 height 0
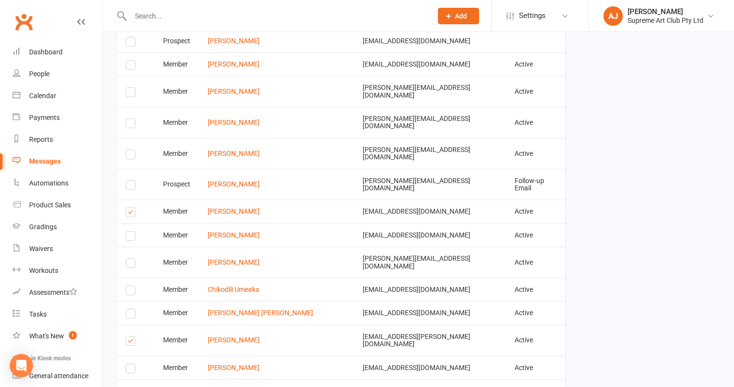
scroll to position [953, 0]
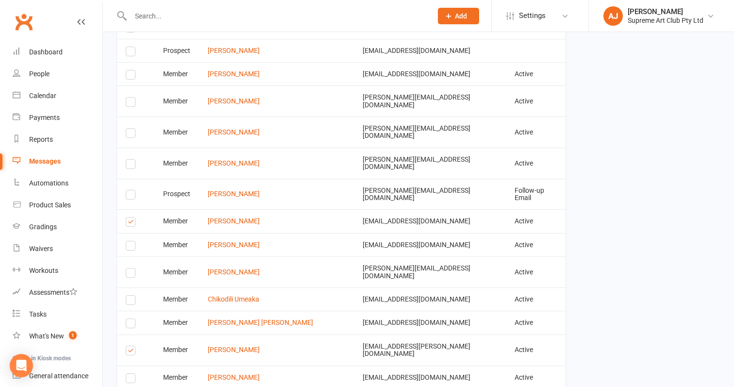
click at [130, 134] on label at bounding box center [132, 134] width 13 height 0
click at [130, 129] on input "checkbox" at bounding box center [129, 129] width 6 height 0
click at [130, 134] on label at bounding box center [132, 134] width 13 height 0
click at [130, 129] on input "checkbox" at bounding box center [129, 129] width 6 height 0
click at [131, 103] on label at bounding box center [132, 103] width 13 height 0
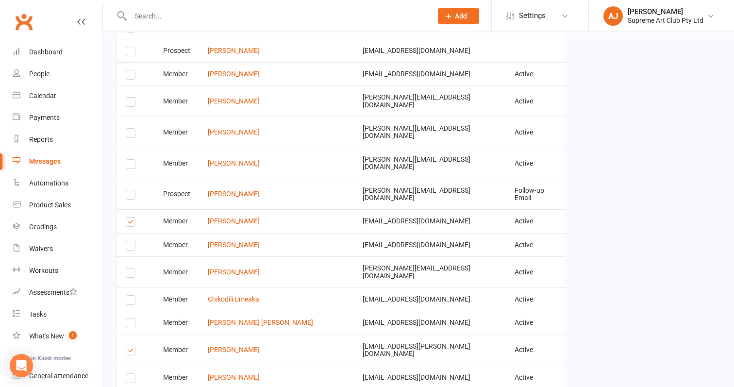
click at [131, 98] on input "checkbox" at bounding box center [129, 98] width 6 height 0
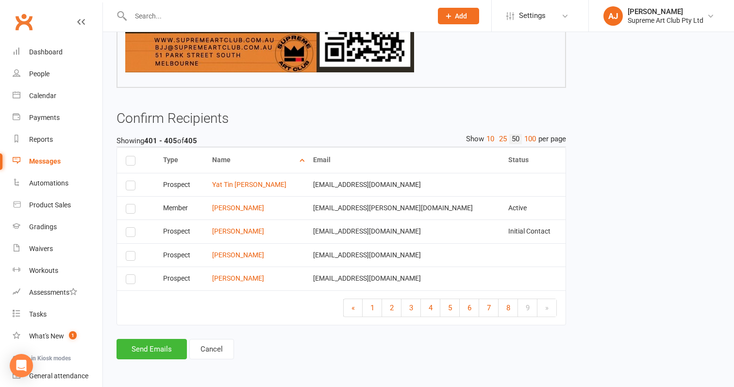
scroll to position [707, 0]
click at [128, 210] on label at bounding box center [132, 210] width 13 height 0
click at [128, 204] on input "checkbox" at bounding box center [129, 204] width 6 height 0
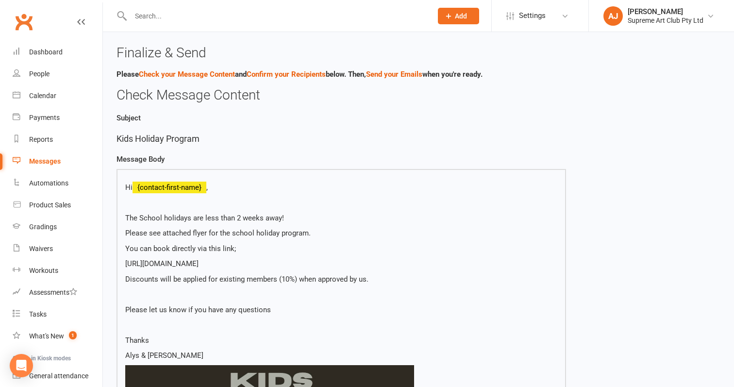
scroll to position [0, 0]
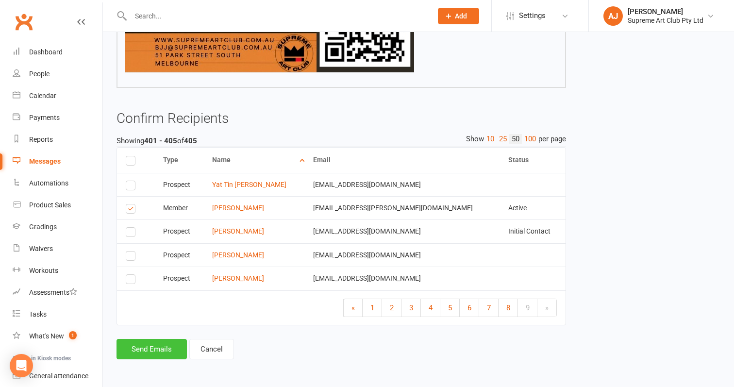
click at [153, 346] on button "Send Emails" at bounding box center [151, 349] width 70 height 20
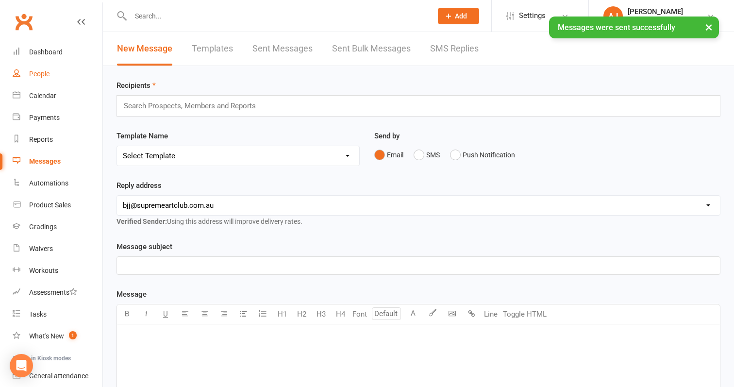
click at [38, 66] on link "People" at bounding box center [58, 74] width 90 height 22
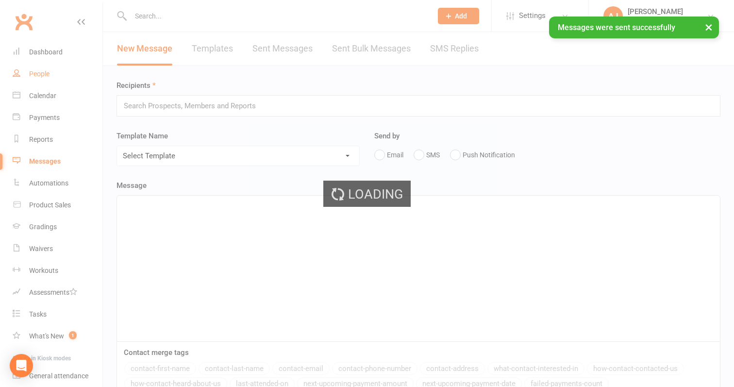
select select "100"
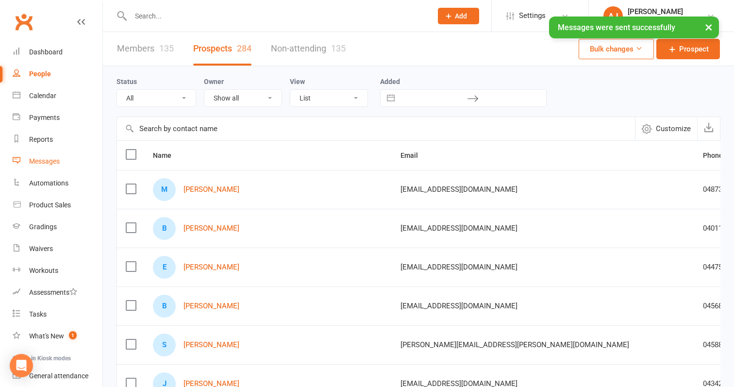
click at [41, 158] on div "Messages" at bounding box center [44, 161] width 31 height 8
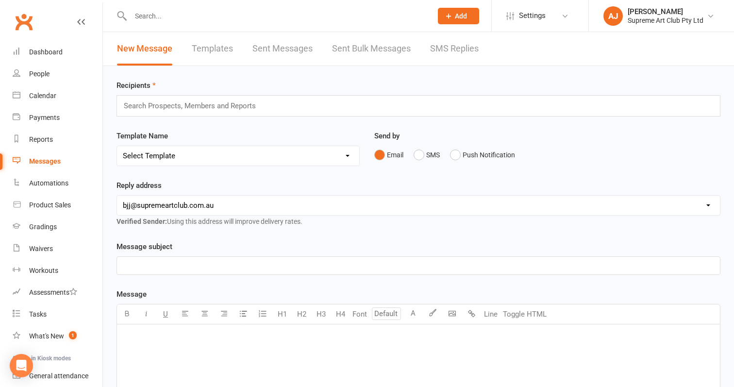
click at [380, 54] on link "Sent Bulk Messages" at bounding box center [371, 48] width 79 height 33
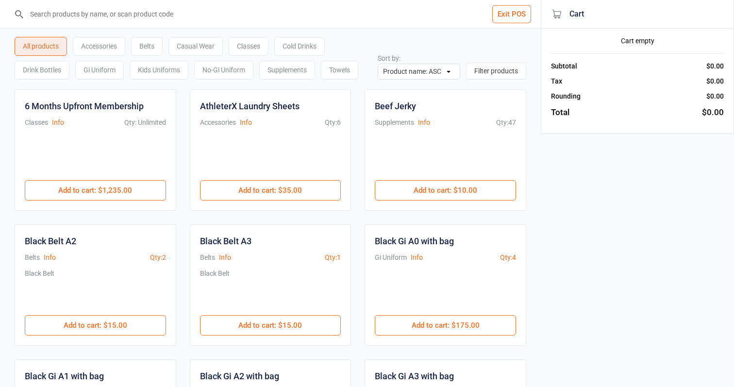
click at [518, 12] on button "Exit POS" at bounding box center [511, 14] width 39 height 18
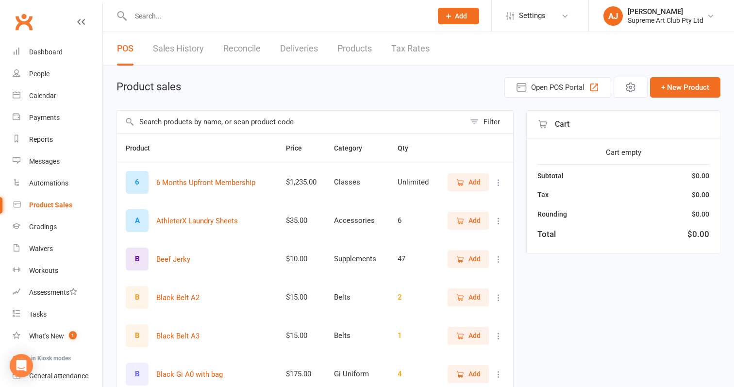
select select "100"
click at [35, 77] on div "People" at bounding box center [39, 74] width 20 height 8
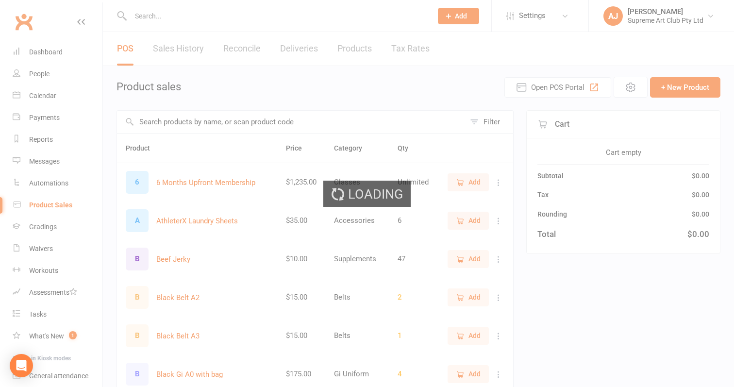
select select "100"
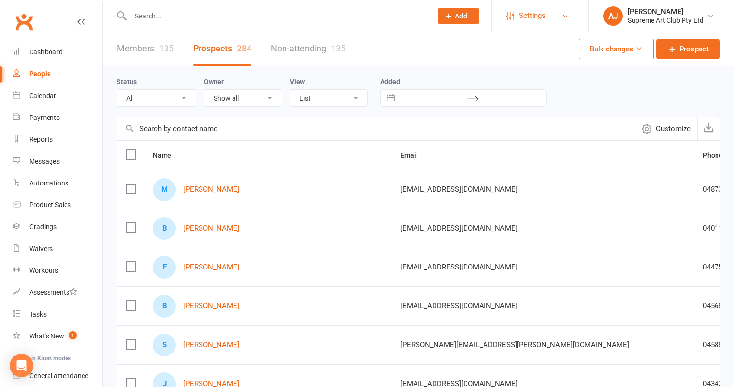
click at [531, 18] on span "Settings" at bounding box center [532, 16] width 27 height 22
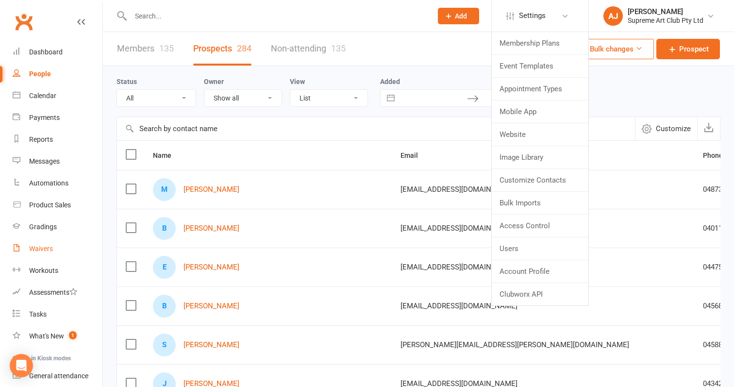
click at [31, 247] on div "Waivers" at bounding box center [41, 249] width 24 height 8
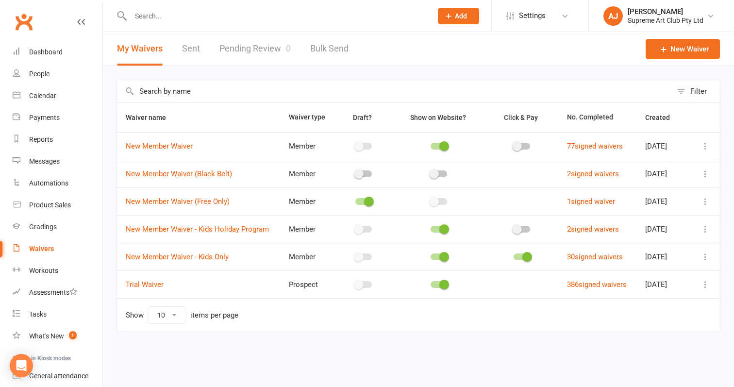
click at [702, 231] on icon at bounding box center [705, 229] width 10 height 10
click at [629, 286] on link "Copy external link to clipboard" at bounding box center [654, 286] width 114 height 19
click at [46, 72] on div "People" at bounding box center [39, 74] width 20 height 8
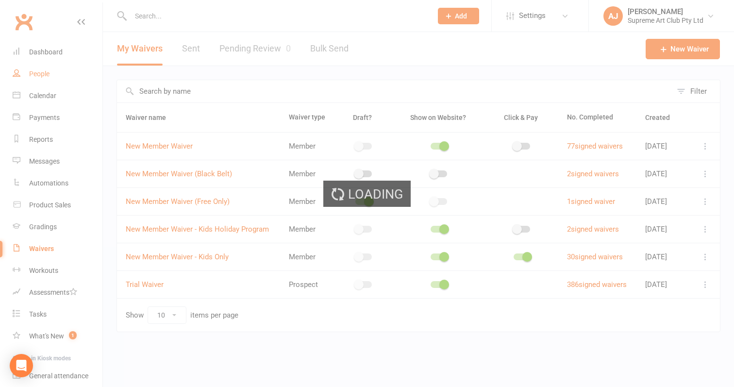
select select "100"
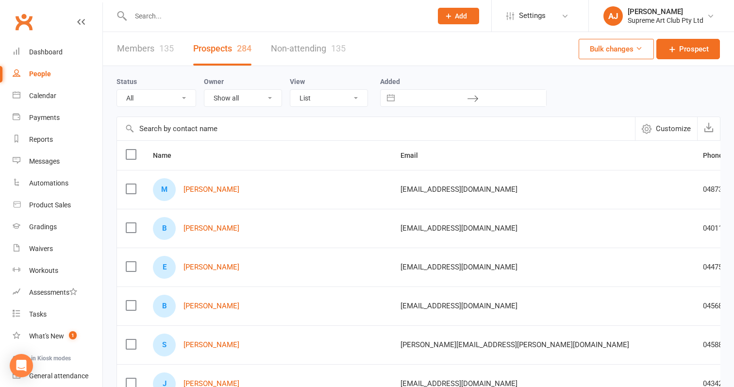
click at [647, 128] on icon "button" at bounding box center [647, 129] width 10 height 10
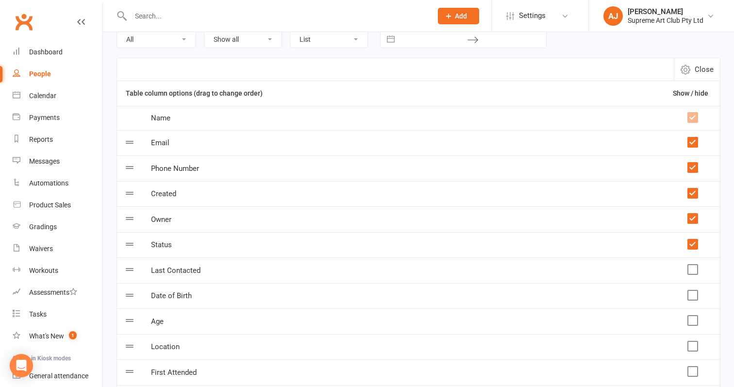
scroll to position [60, 0]
click at [695, 321] on label at bounding box center [692, 319] width 10 height 10
click at [695, 314] on input "checkbox" at bounding box center [692, 314] width 10 height 0
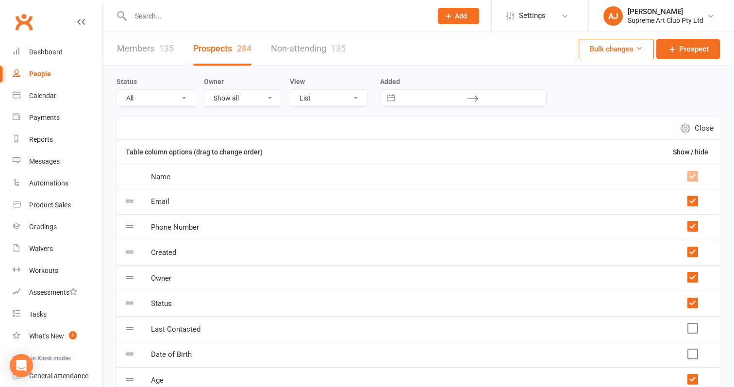
scroll to position [0, 0]
click at [688, 128] on icon "button" at bounding box center [686, 128] width 10 height 10
select select "100"
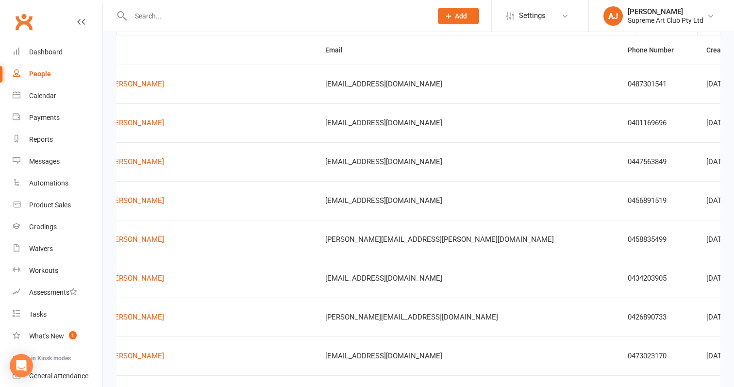
scroll to position [0, 76]
